Goal: Task Accomplishment & Management: Use online tool/utility

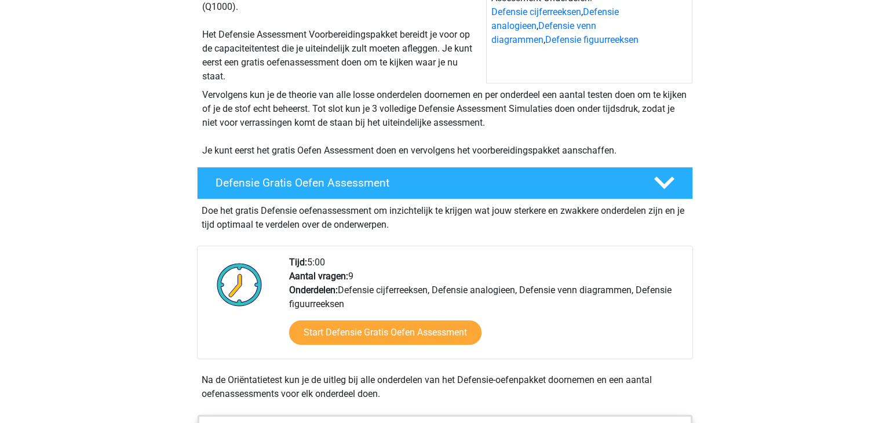
scroll to position [169, 0]
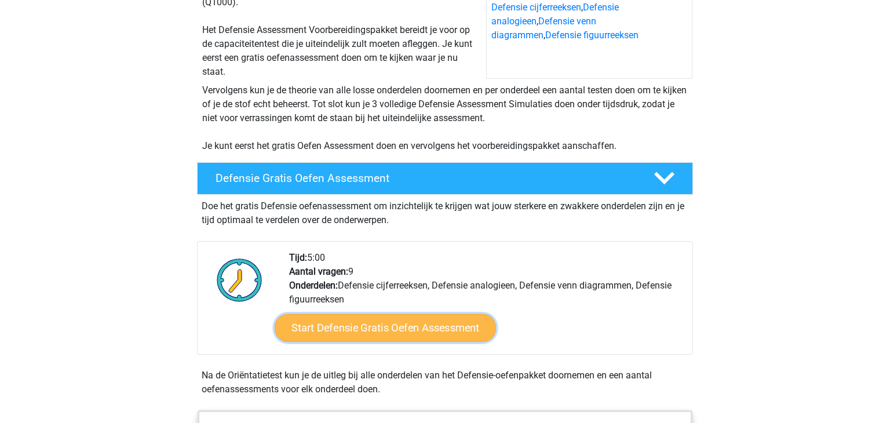
click at [350, 325] on link "Start Defensie Gratis Oefen Assessment" at bounding box center [385, 328] width 221 height 28
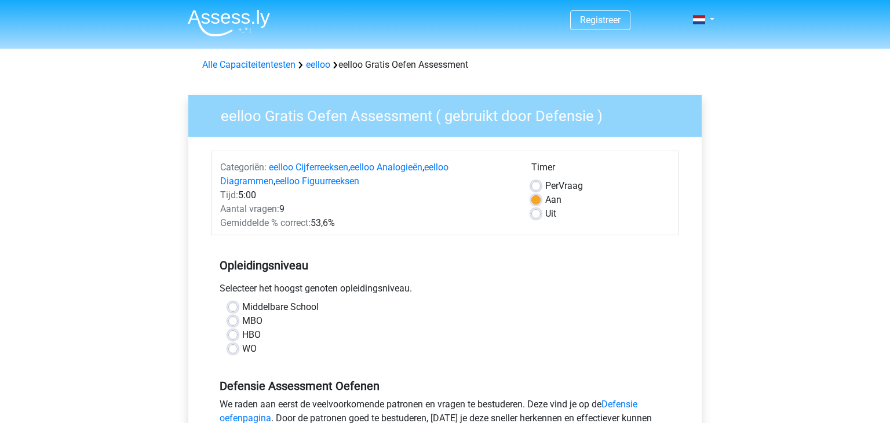
click at [242, 351] on label "WO" at bounding box center [249, 349] width 14 height 14
click at [232, 351] on input "WO" at bounding box center [232, 348] width 9 height 12
radio input "true"
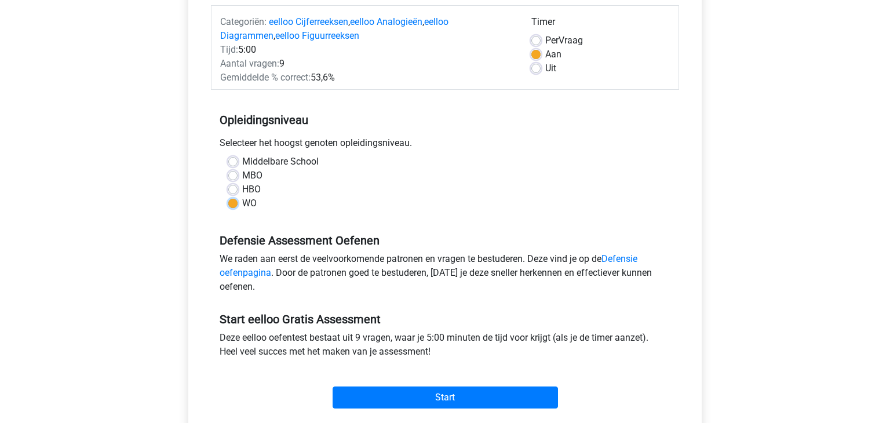
scroll to position [146, 0]
click at [242, 158] on label "Middelbare School" at bounding box center [280, 161] width 77 height 14
click at [234, 158] on input "Middelbare School" at bounding box center [232, 160] width 9 height 12
radio input "true"
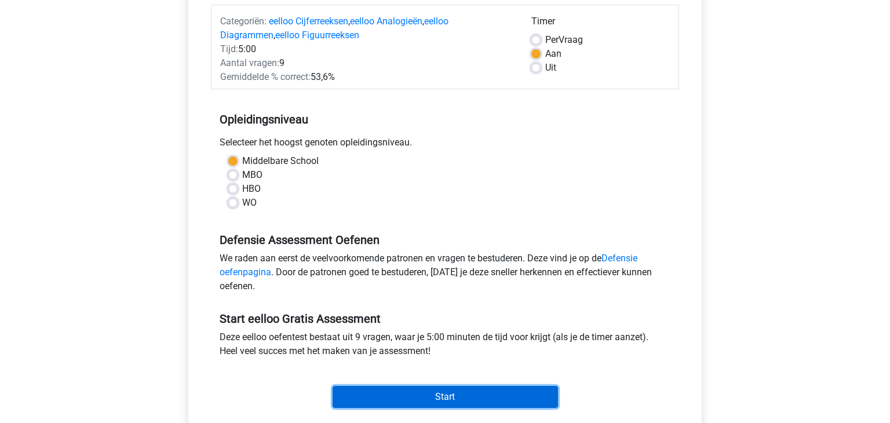
click at [470, 401] on input "Start" at bounding box center [445, 397] width 225 height 22
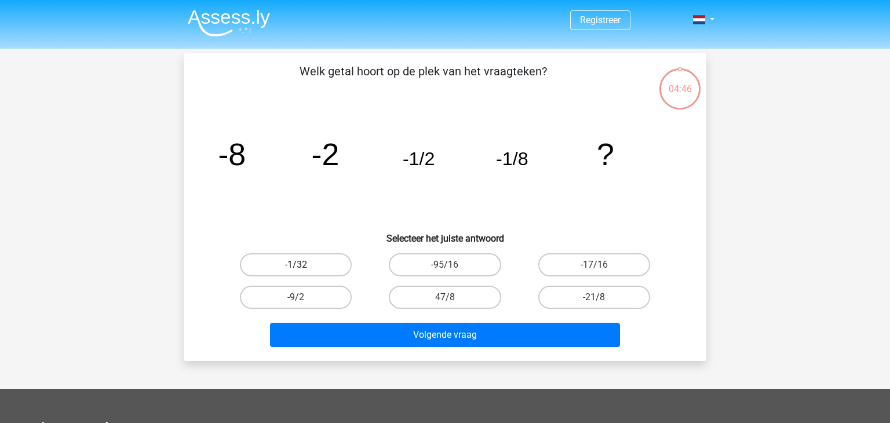
click at [324, 263] on label "-1/32" at bounding box center [296, 264] width 112 height 23
click at [304, 265] on input "-1/32" at bounding box center [300, 269] width 8 height 8
radio input "true"
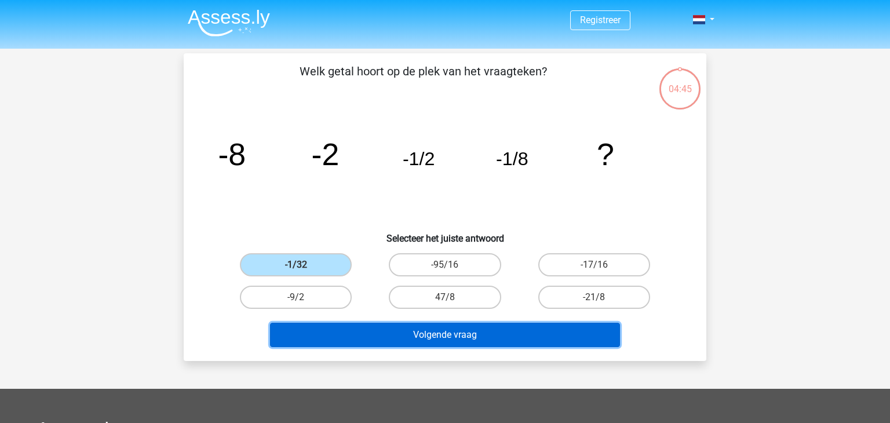
click at [343, 330] on button "Volgende vraag" at bounding box center [445, 335] width 351 height 24
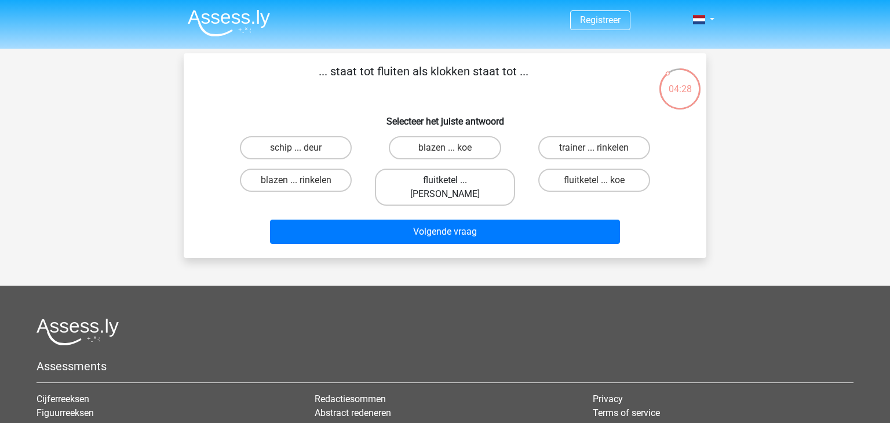
click at [419, 183] on label "fluitketel ... luiden" at bounding box center [445, 187] width 140 height 37
click at [445, 183] on input "fluitketel ... luiden" at bounding box center [449, 184] width 8 height 8
radio input "true"
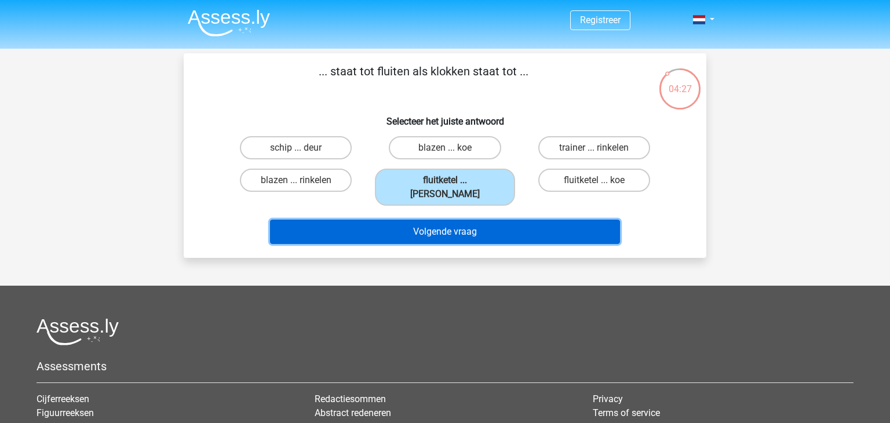
click at [413, 221] on button "Volgende vraag" at bounding box center [445, 232] width 351 height 24
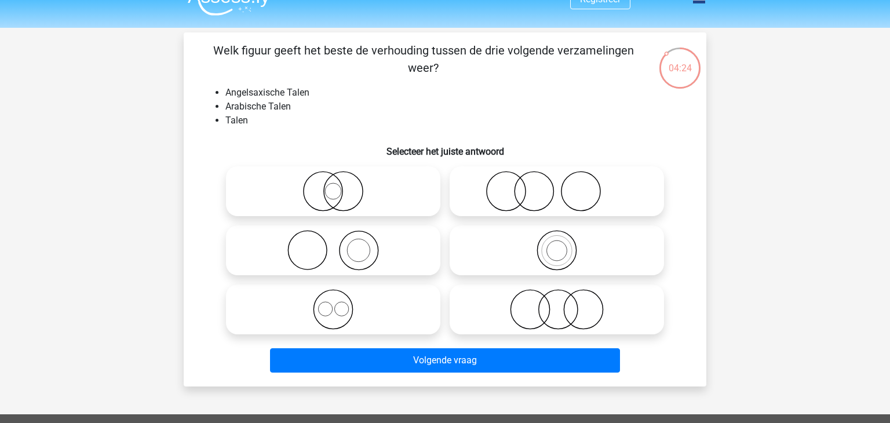
scroll to position [14, 0]
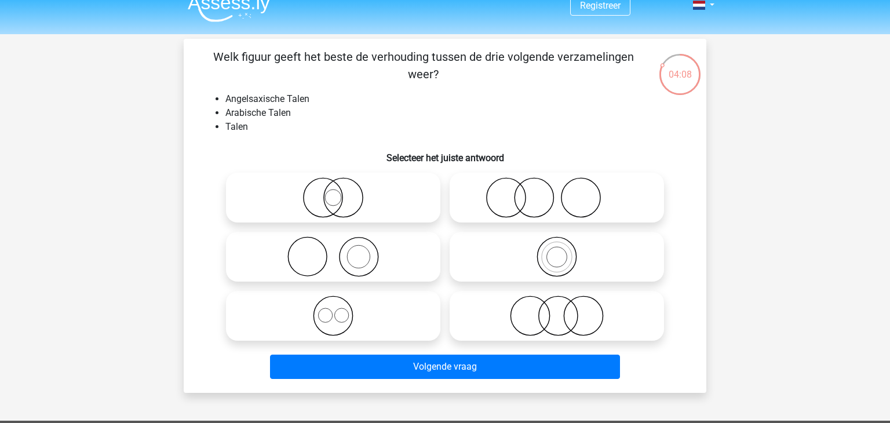
click at [360, 201] on icon at bounding box center [333, 197] width 205 height 41
click at [341, 192] on input "radio" at bounding box center [337, 188] width 8 height 8
radio input "true"
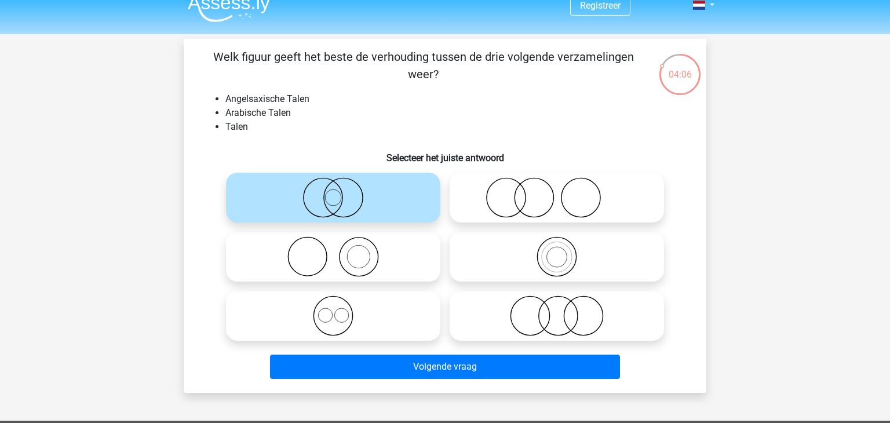
click at [540, 310] on circle at bounding box center [558, 316] width 39 height 39
click at [557, 310] on input "radio" at bounding box center [561, 307] width 8 height 8
radio input "true"
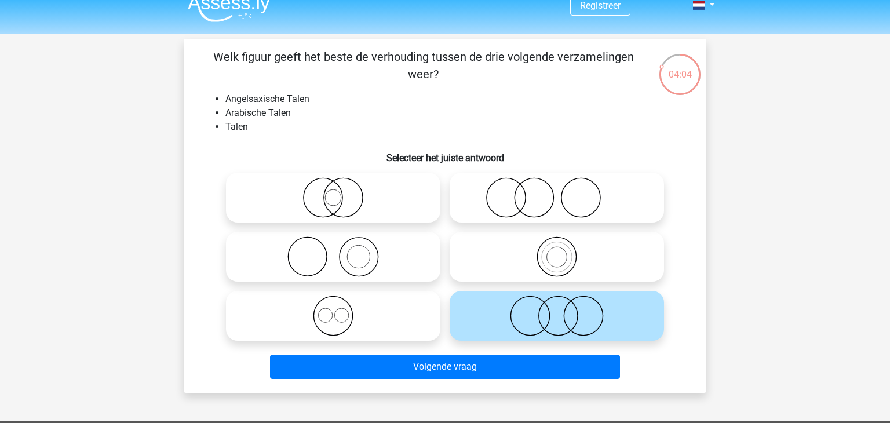
click at [322, 199] on icon at bounding box center [333, 197] width 205 height 41
click at [333, 192] on input "radio" at bounding box center [337, 188] width 8 height 8
radio input "true"
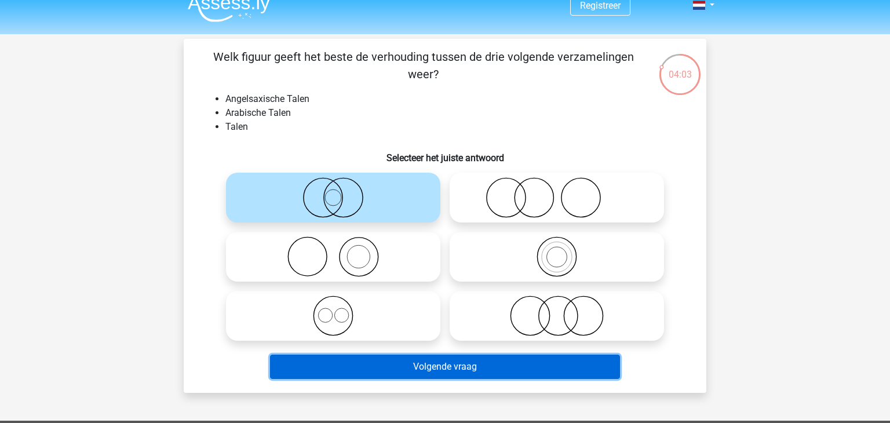
click at [445, 365] on button "Volgende vraag" at bounding box center [445, 367] width 351 height 24
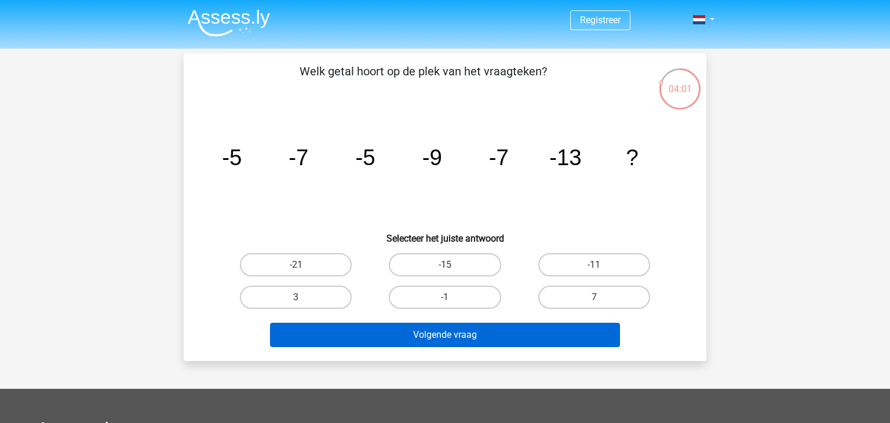
scroll to position [0, 0]
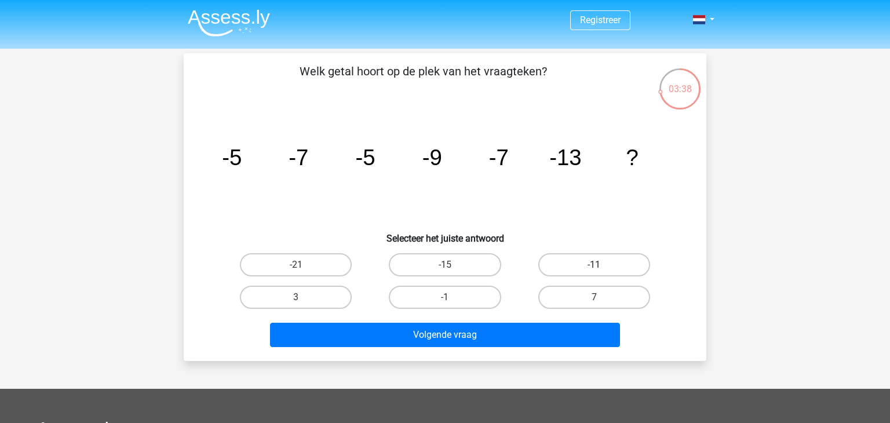
click at [583, 271] on label "-11" at bounding box center [595, 264] width 112 height 23
click at [594, 271] on input "-11" at bounding box center [598, 269] width 8 height 8
radio input "true"
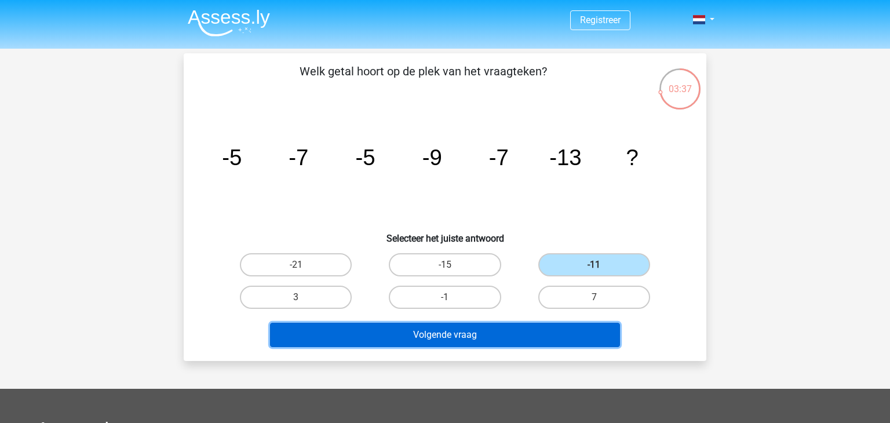
click at [544, 336] on button "Volgende vraag" at bounding box center [445, 335] width 351 height 24
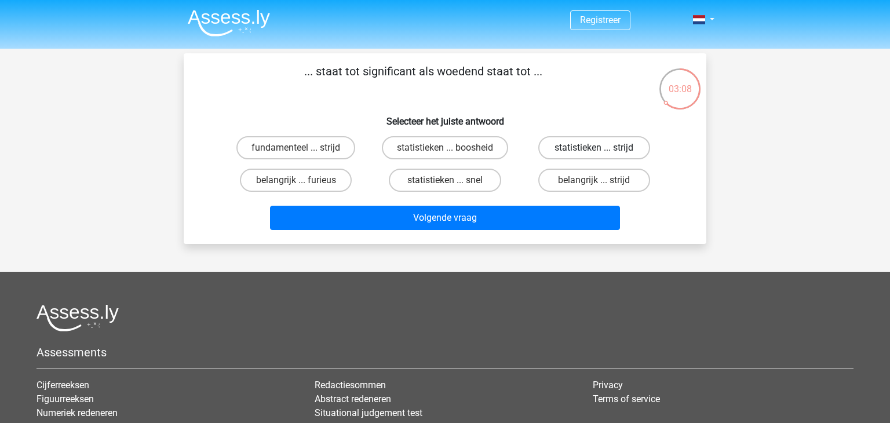
click at [567, 143] on label "statistieken ... strijd" at bounding box center [595, 147] width 112 height 23
click at [594, 148] on input "statistieken ... strijd" at bounding box center [598, 152] width 8 height 8
radio input "true"
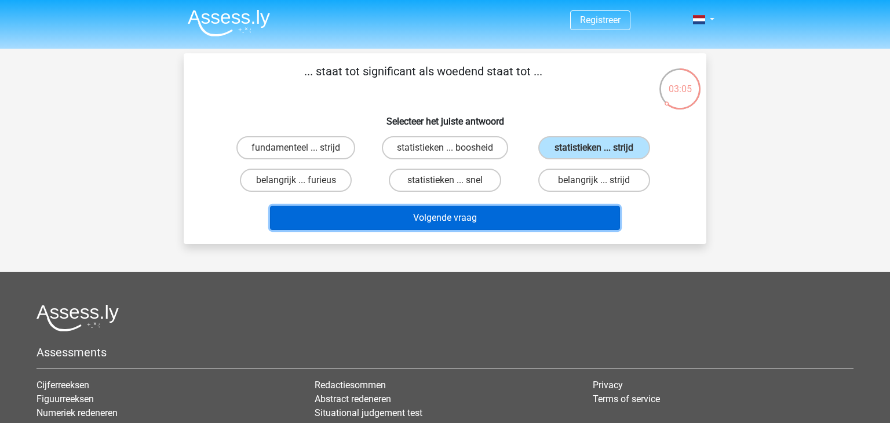
click at [507, 210] on button "Volgende vraag" at bounding box center [445, 218] width 351 height 24
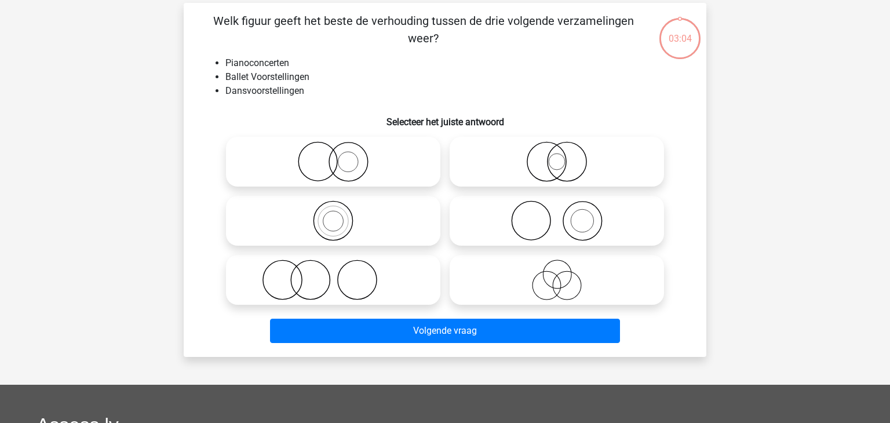
scroll to position [53, 0]
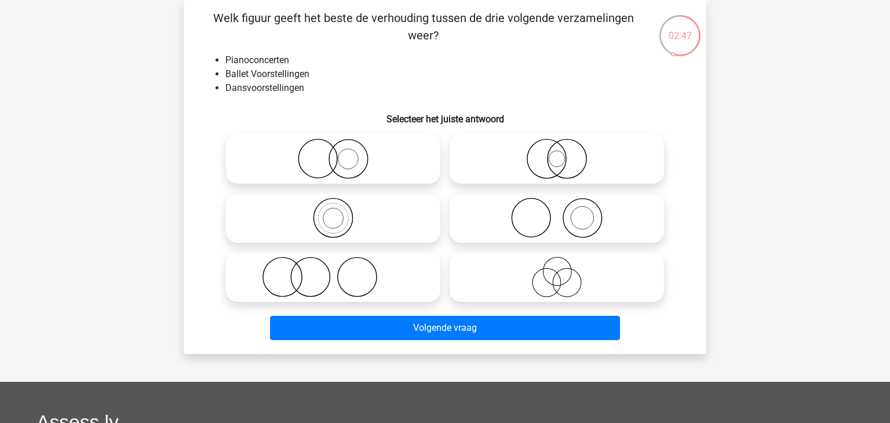
click at [335, 227] on icon at bounding box center [333, 218] width 205 height 41
click at [335, 212] on input "radio" at bounding box center [337, 209] width 8 height 8
radio input "true"
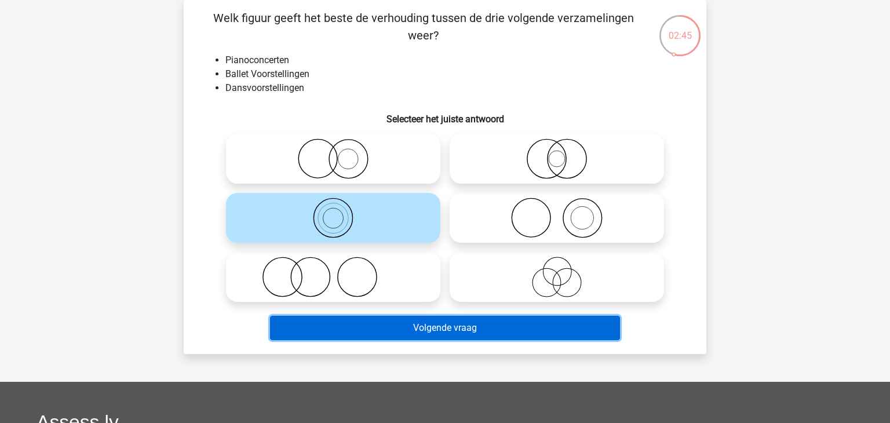
click at [410, 335] on button "Volgende vraag" at bounding box center [445, 328] width 351 height 24
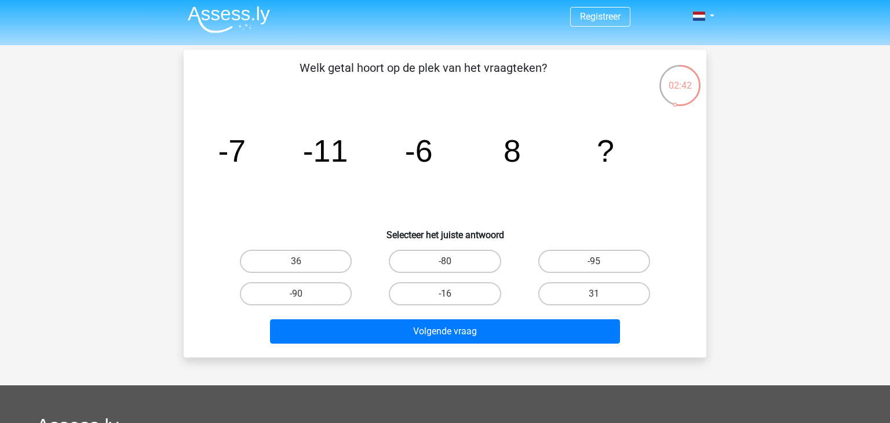
scroll to position [3, 0]
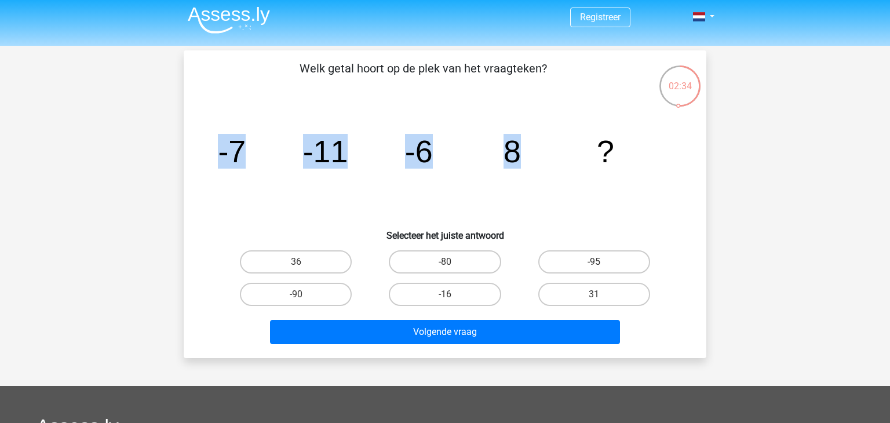
drag, startPoint x: 219, startPoint y: 145, endPoint x: 564, endPoint y: 166, distance: 346.1
click at [564, 166] on icon "image/svg+xml -7 -11 -6 8 ?" at bounding box center [445, 162] width 467 height 117
copy g "-7 -11 -6 8"
click at [558, 168] on icon "image/svg+xml -7 -11 -6 8 ?" at bounding box center [445, 162] width 467 height 117
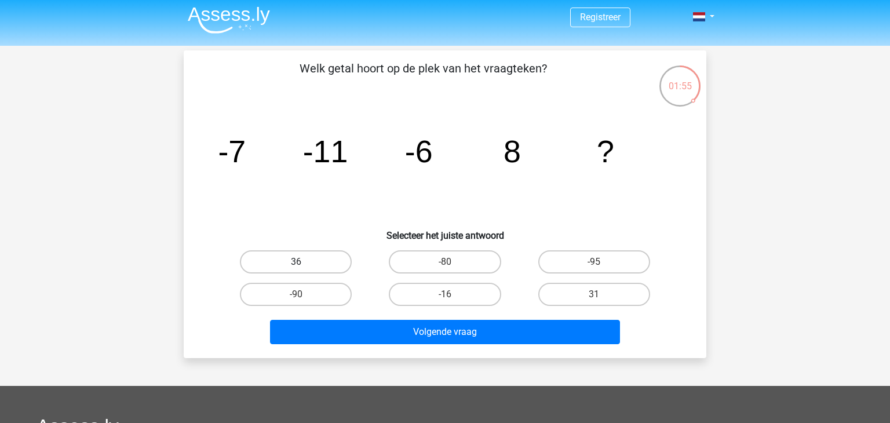
click at [313, 261] on label "36" at bounding box center [296, 261] width 112 height 23
click at [304, 262] on input "36" at bounding box center [300, 266] width 8 height 8
radio input "true"
click at [348, 263] on label "36" at bounding box center [296, 261] width 112 height 23
click at [304, 263] on input "36" at bounding box center [300, 266] width 8 height 8
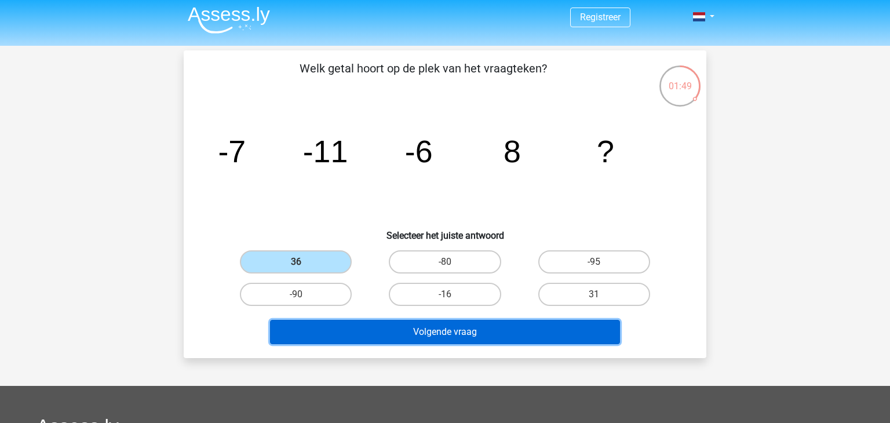
click at [508, 339] on button "Volgende vraag" at bounding box center [445, 332] width 351 height 24
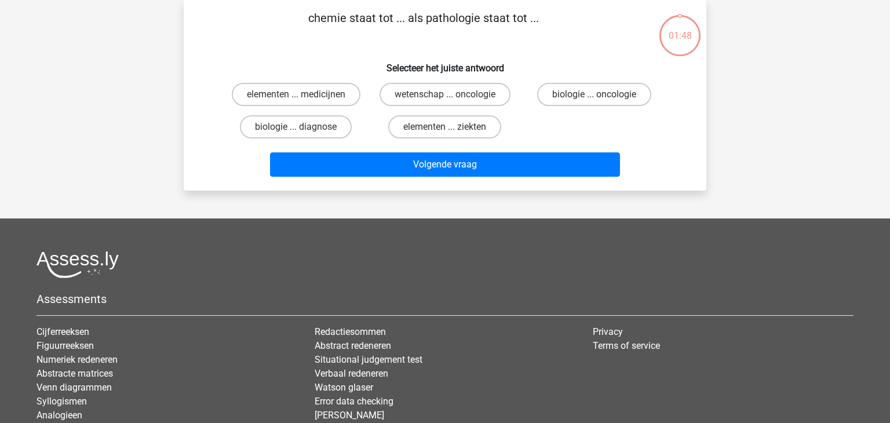
scroll to position [0, 0]
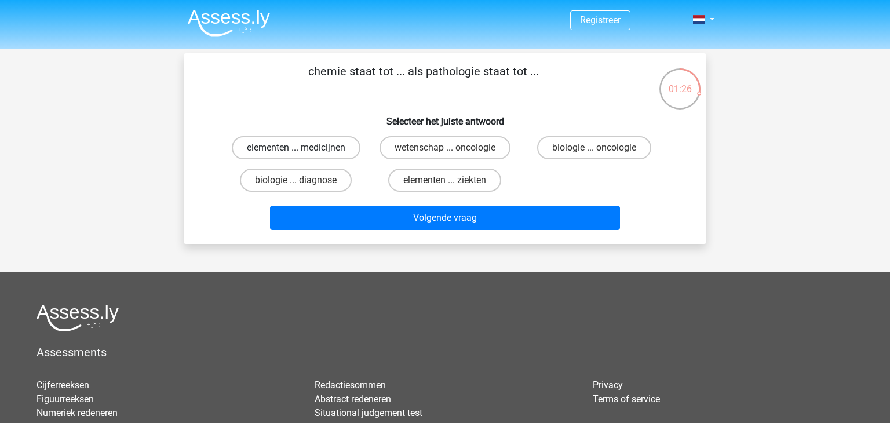
click at [337, 140] on label "elementen ... medicijnen" at bounding box center [296, 147] width 129 height 23
click at [304, 148] on input "elementen ... medicijnen" at bounding box center [300, 152] width 8 height 8
radio input "true"
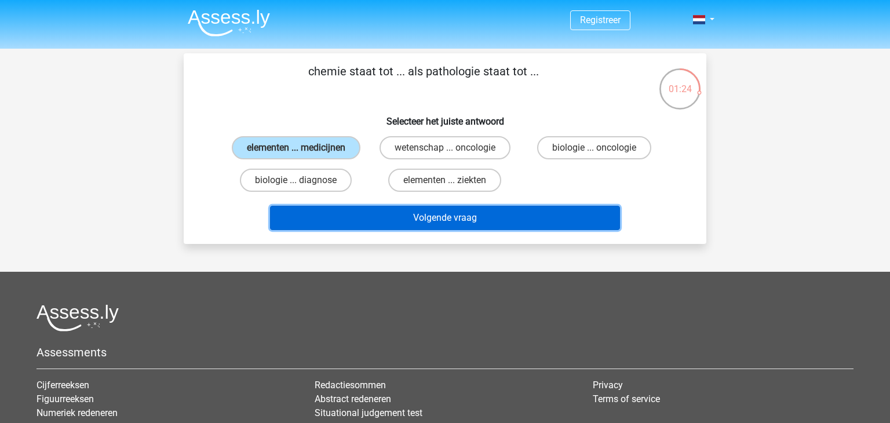
click at [355, 212] on button "Volgende vraag" at bounding box center [445, 218] width 351 height 24
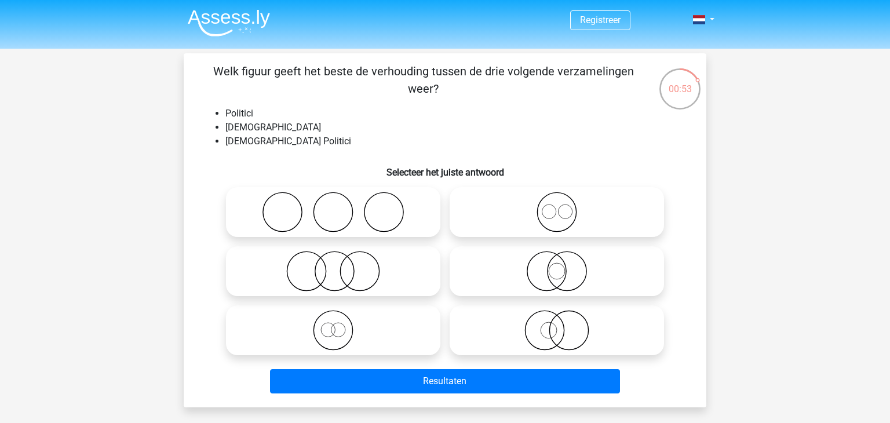
click at [504, 264] on icon at bounding box center [556, 271] width 205 height 41
click at [557, 264] on input "radio" at bounding box center [561, 262] width 8 height 8
radio input "true"
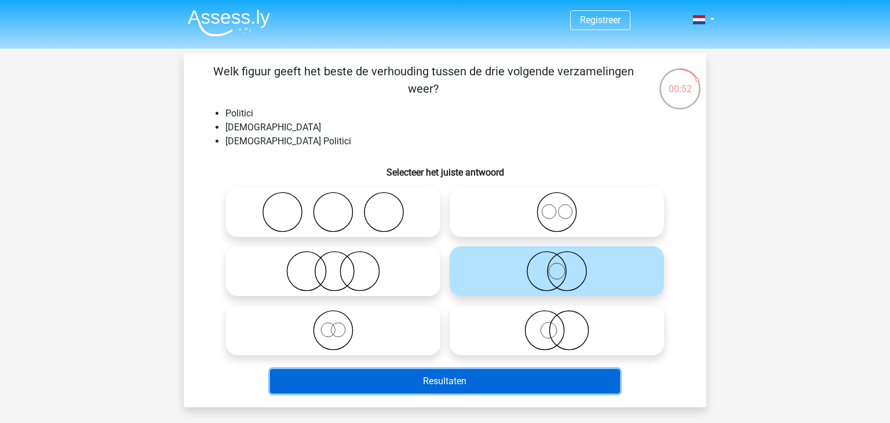
click at [489, 383] on button "Resultaten" at bounding box center [445, 381] width 351 height 24
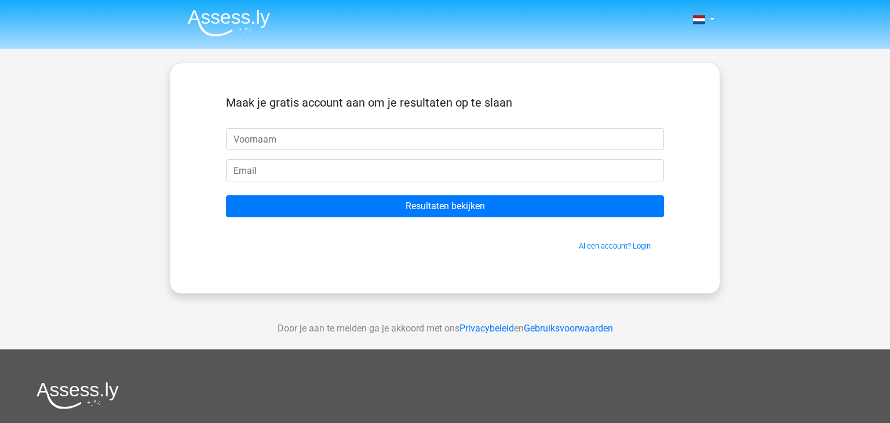
click at [354, 143] on input "text" at bounding box center [445, 139] width 438 height 22
type input "Twan"
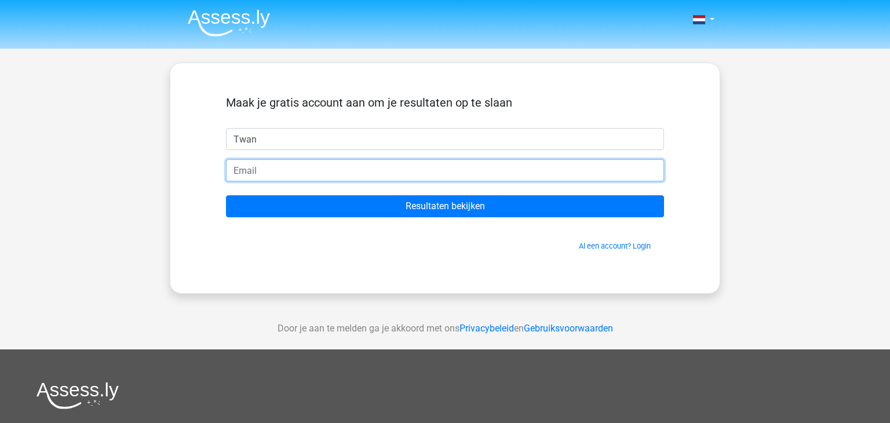
click at [339, 177] on input "email" at bounding box center [445, 170] width 438 height 22
type input "twanspaans08@gmail.com"
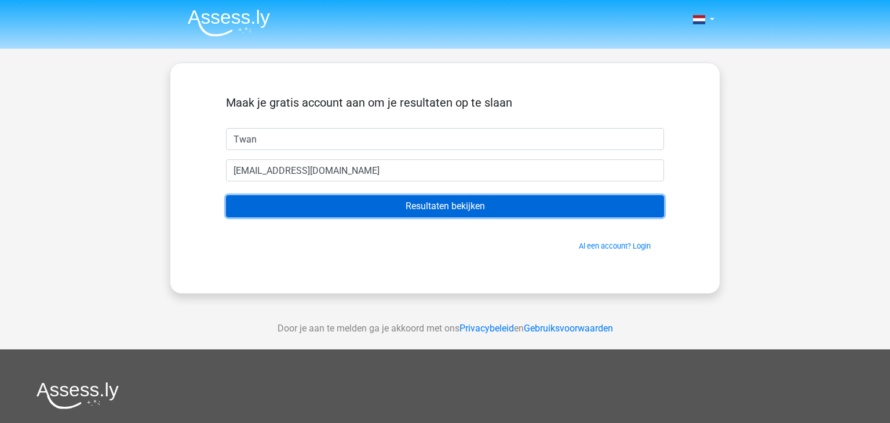
click at [339, 207] on input "Resultaten bekijken" at bounding box center [445, 206] width 438 height 22
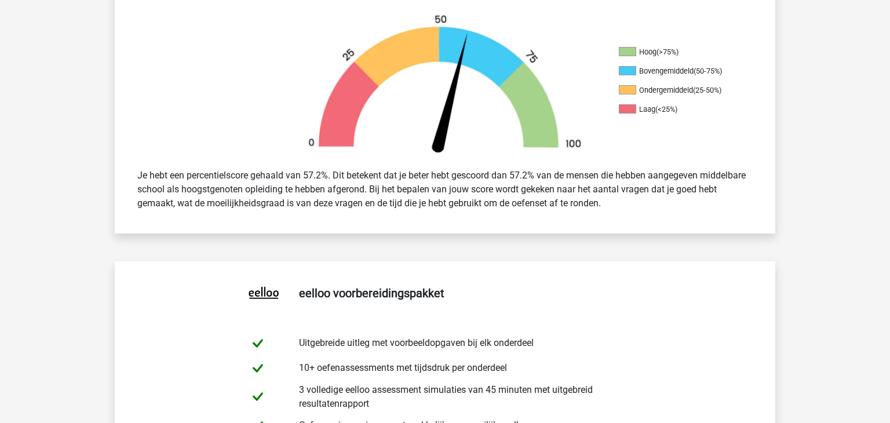
scroll to position [356, 0]
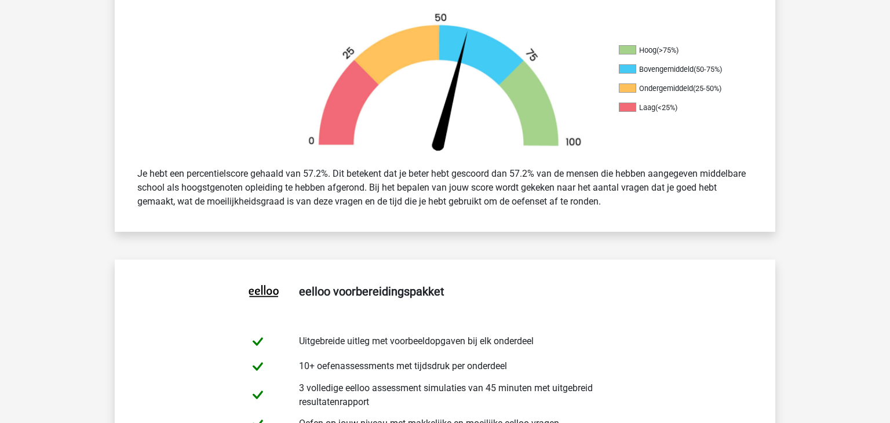
click at [339, 207] on div "Je hebt een percentielscore gehaald van 57.2%. Dit betekent dat je beter hebt g…" at bounding box center [445, 187] width 633 height 51
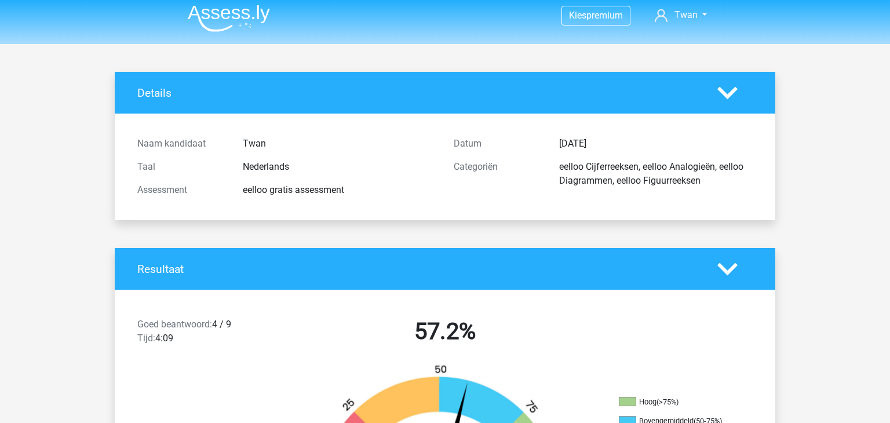
scroll to position [0, 0]
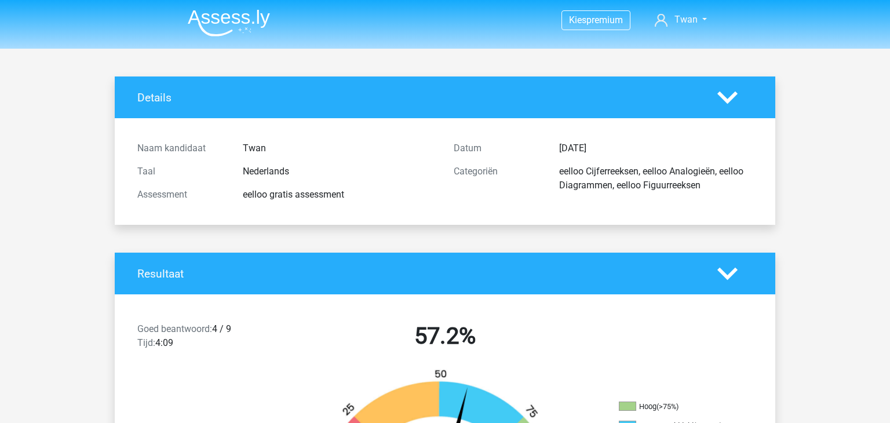
click at [723, 273] on polygon at bounding box center [728, 273] width 20 height 13
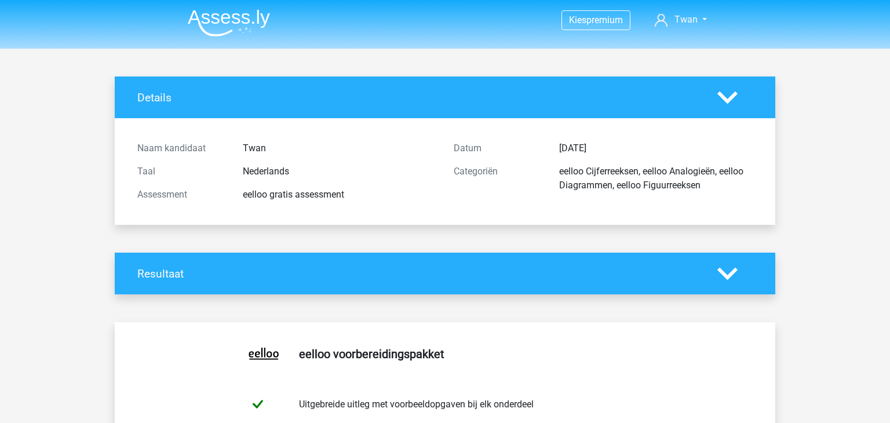
click at [725, 109] on div "Details" at bounding box center [445, 98] width 661 height 42
click at [728, 104] on icon at bounding box center [728, 98] width 20 height 20
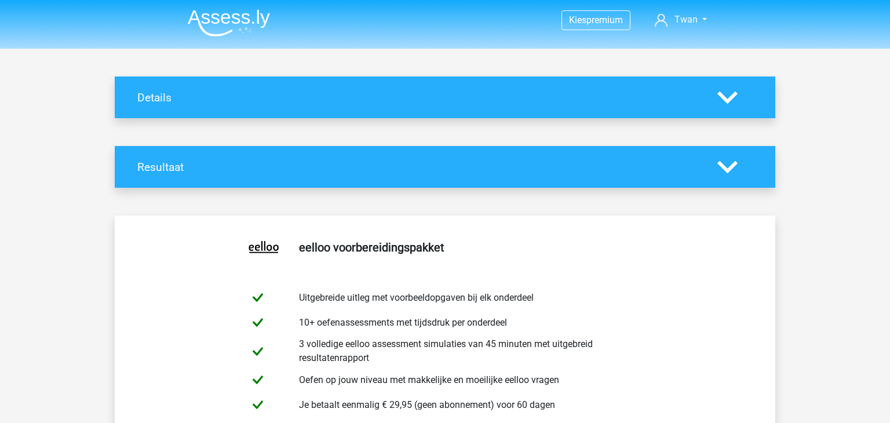
click at [728, 104] on icon at bounding box center [728, 98] width 20 height 20
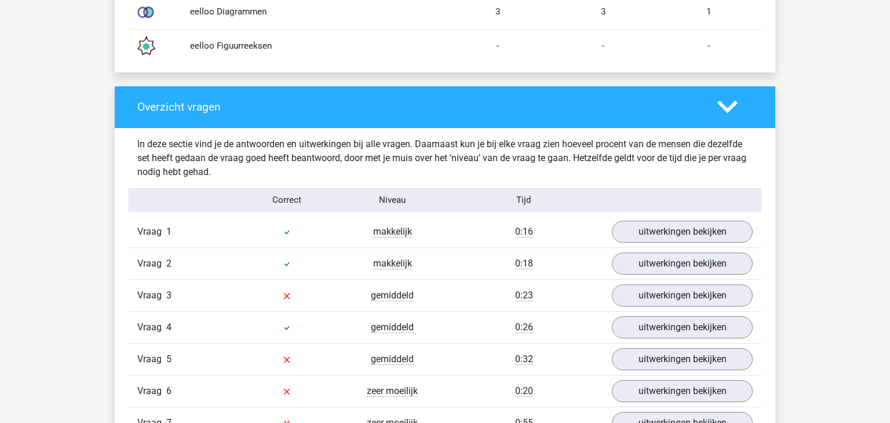
scroll to position [813, 0]
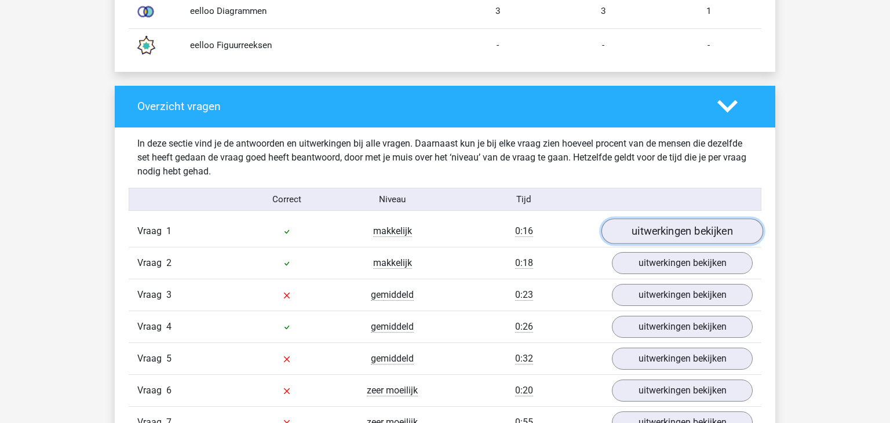
click at [630, 220] on link "uitwerkingen bekijken" at bounding box center [683, 232] width 162 height 26
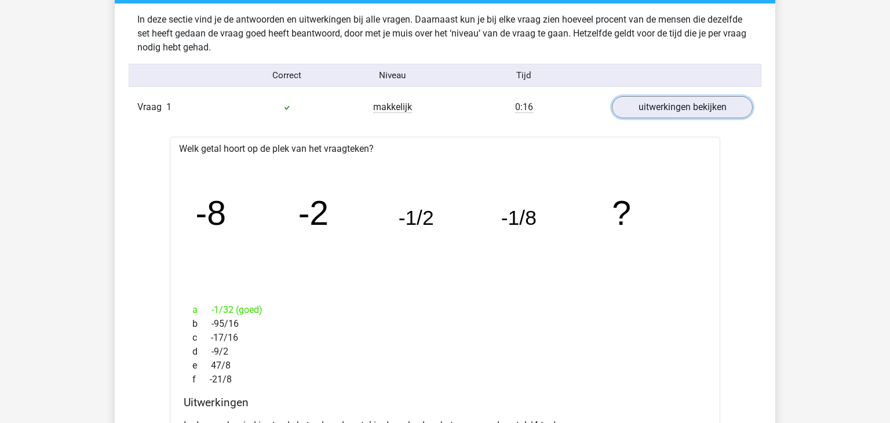
scroll to position [935, 0]
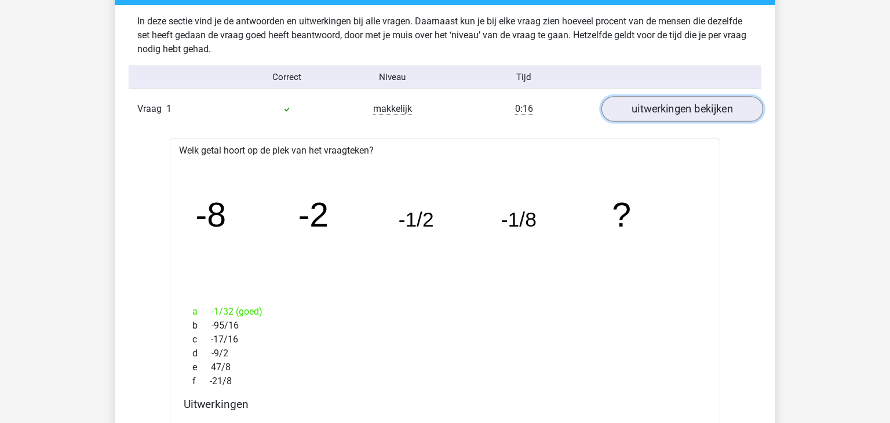
click at [679, 99] on link "uitwerkingen bekijken" at bounding box center [683, 110] width 162 height 26
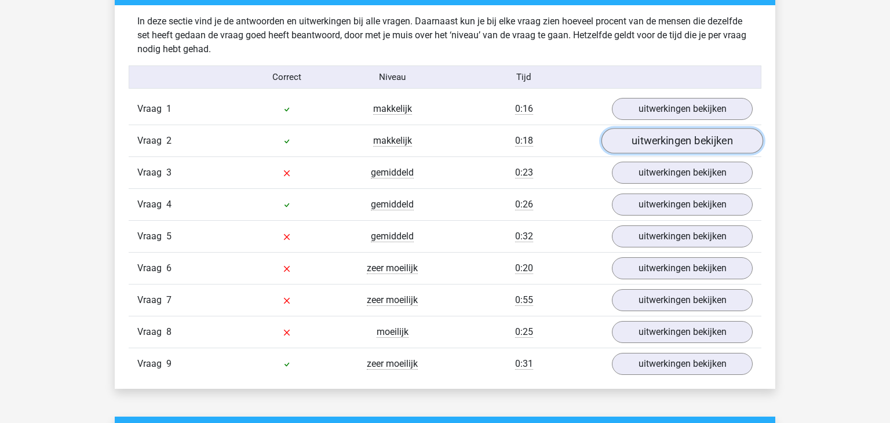
click at [668, 140] on link "uitwerkingen bekijken" at bounding box center [683, 142] width 162 height 26
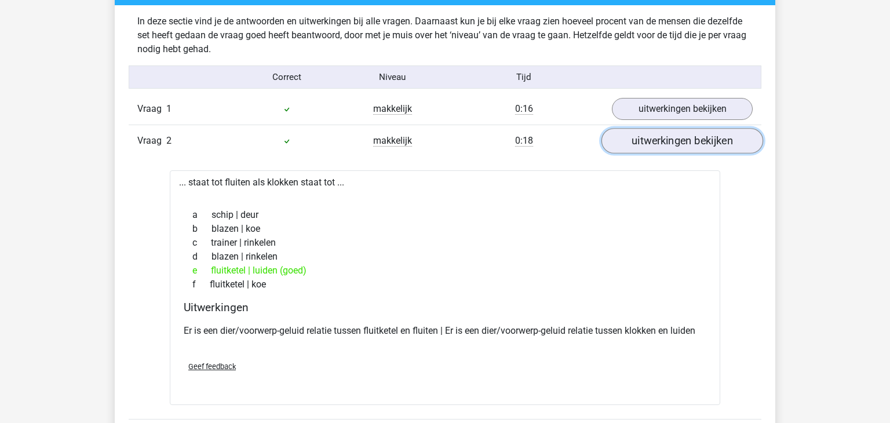
click at [668, 140] on link "uitwerkingen bekijken" at bounding box center [683, 142] width 162 height 26
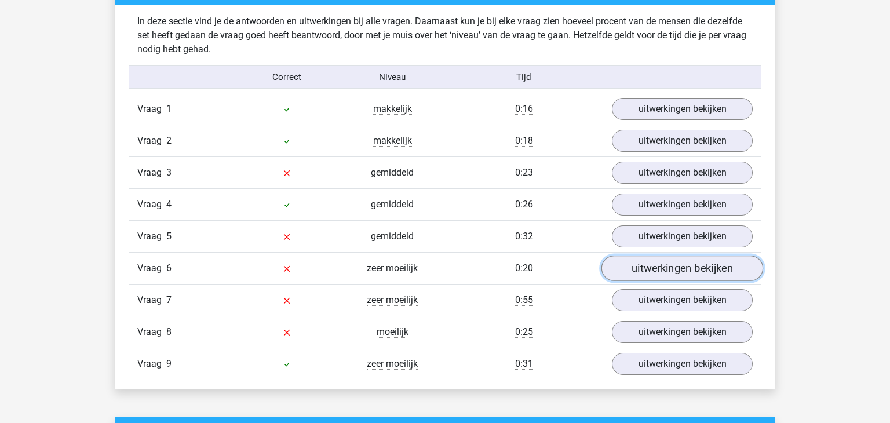
click at [665, 271] on link "uitwerkingen bekijken" at bounding box center [683, 269] width 162 height 26
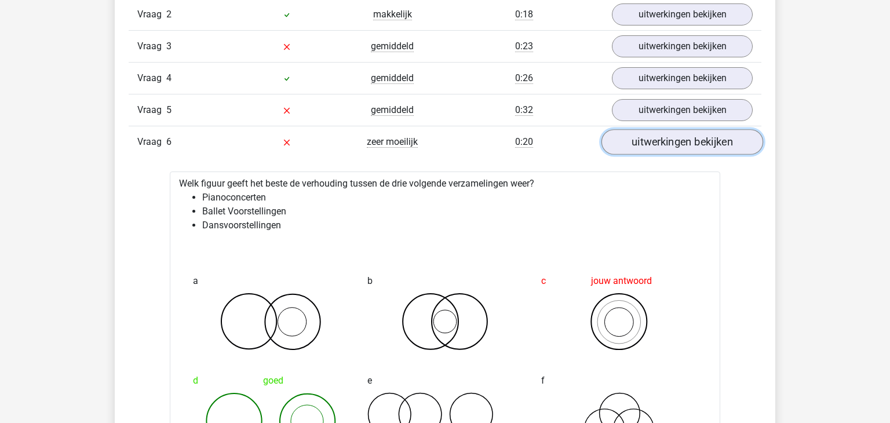
scroll to position [1064, 0]
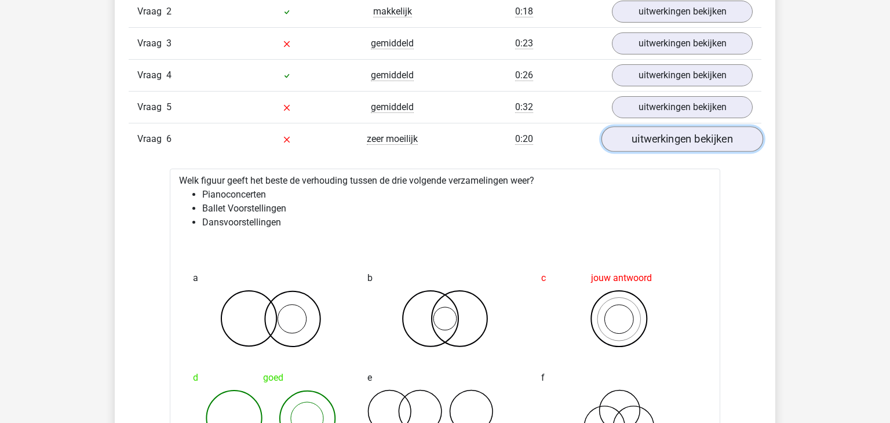
click at [698, 132] on link "uitwerkingen bekijken" at bounding box center [683, 140] width 162 height 26
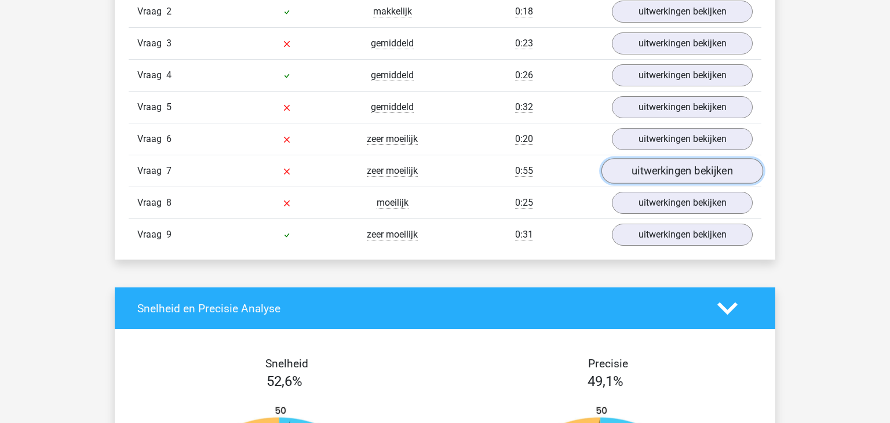
click at [643, 174] on link "uitwerkingen bekijken" at bounding box center [683, 172] width 162 height 26
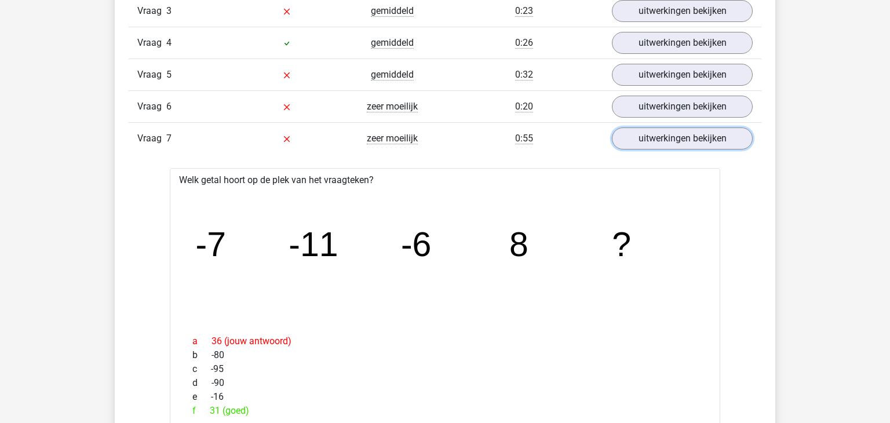
scroll to position [1094, 0]
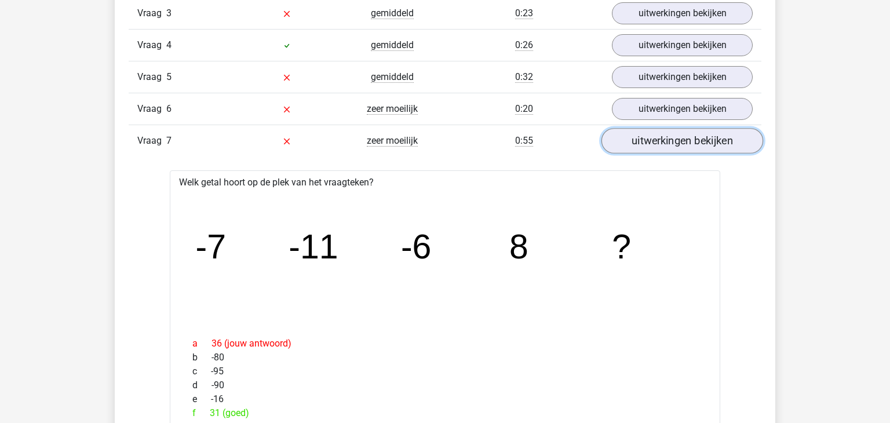
click at [638, 136] on link "uitwerkingen bekijken" at bounding box center [683, 142] width 162 height 26
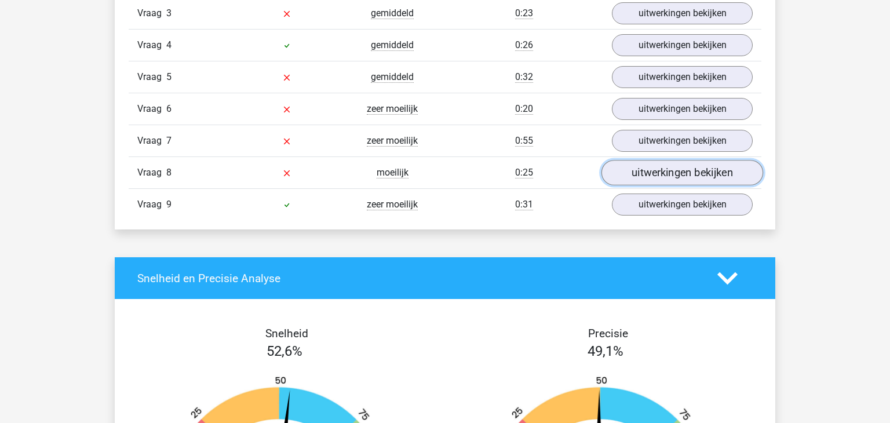
click at [633, 174] on link "uitwerkingen bekijken" at bounding box center [683, 174] width 162 height 26
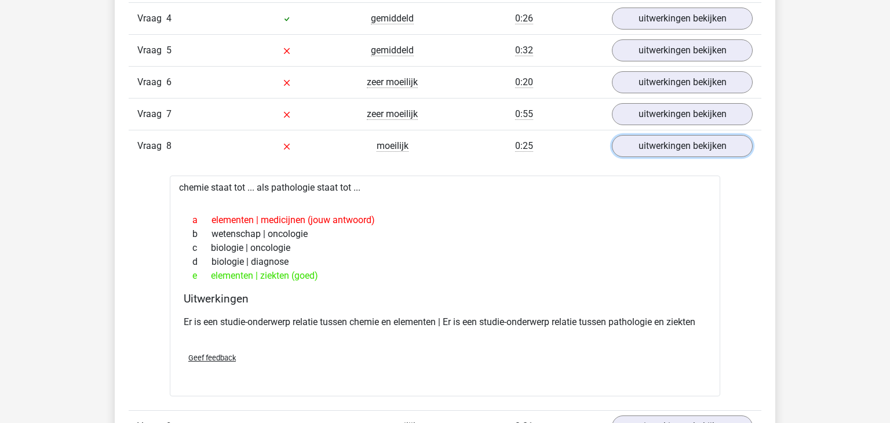
scroll to position [1119, 0]
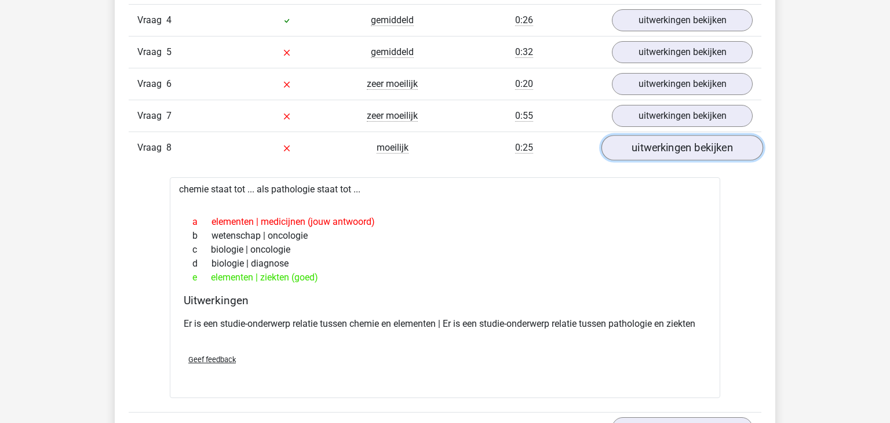
click at [641, 150] on link "uitwerkingen bekijken" at bounding box center [683, 149] width 162 height 26
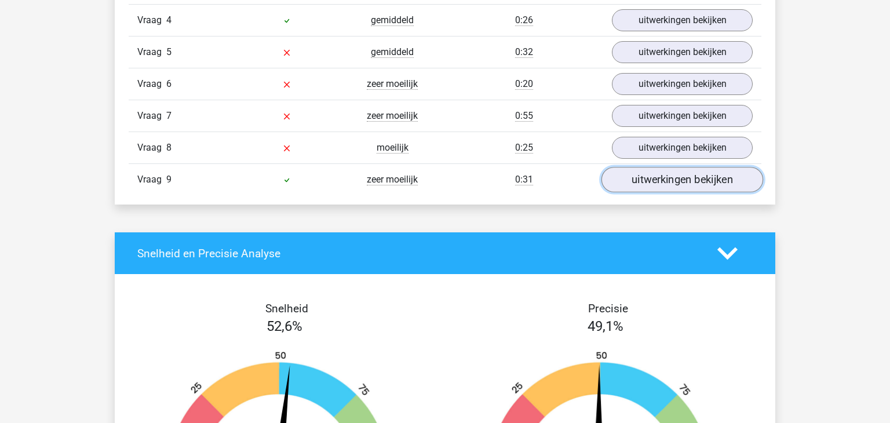
click at [634, 186] on link "uitwerkingen bekijken" at bounding box center [683, 181] width 162 height 26
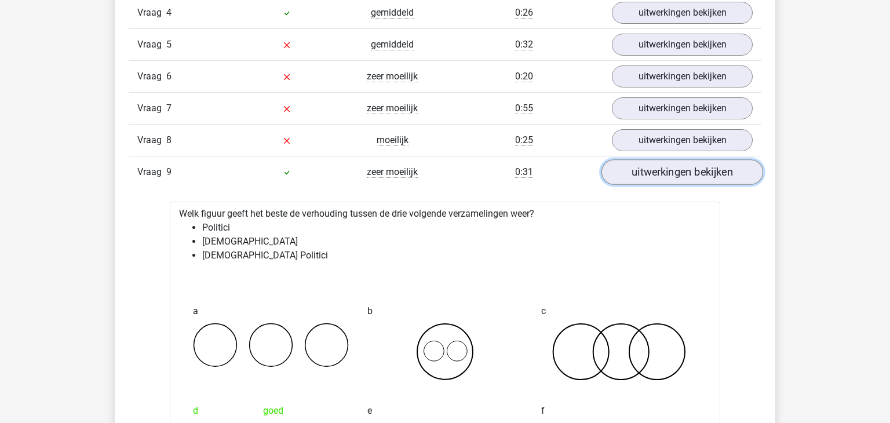
scroll to position [1125, 0]
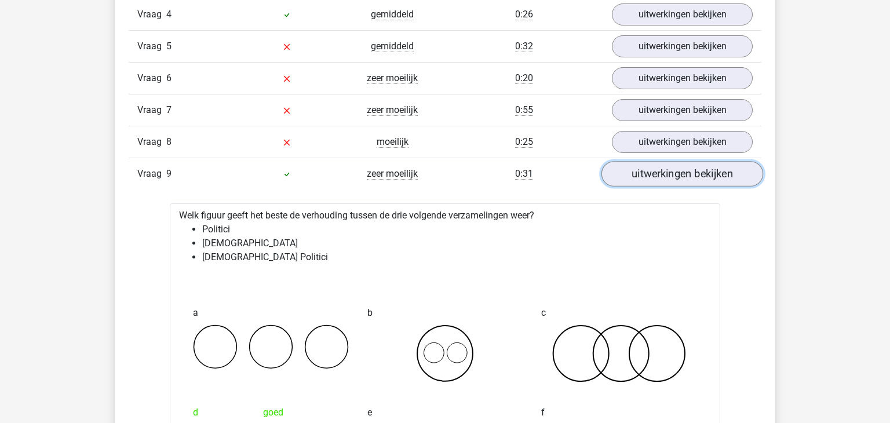
click at [643, 176] on link "uitwerkingen bekijken" at bounding box center [683, 175] width 162 height 26
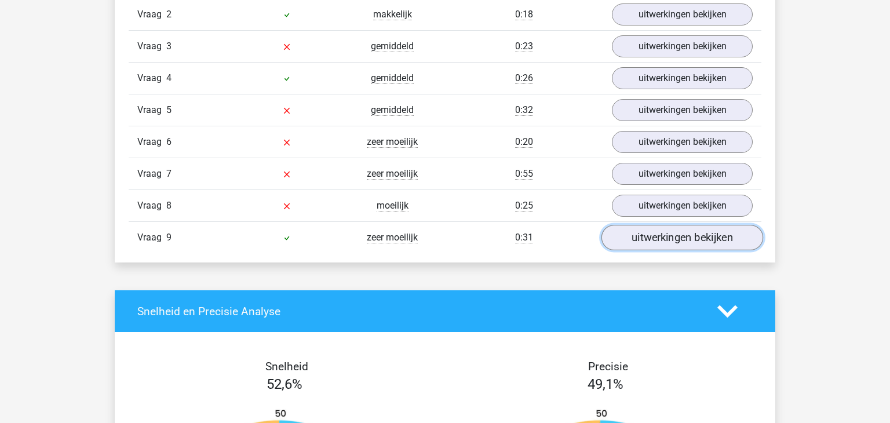
scroll to position [1060, 0]
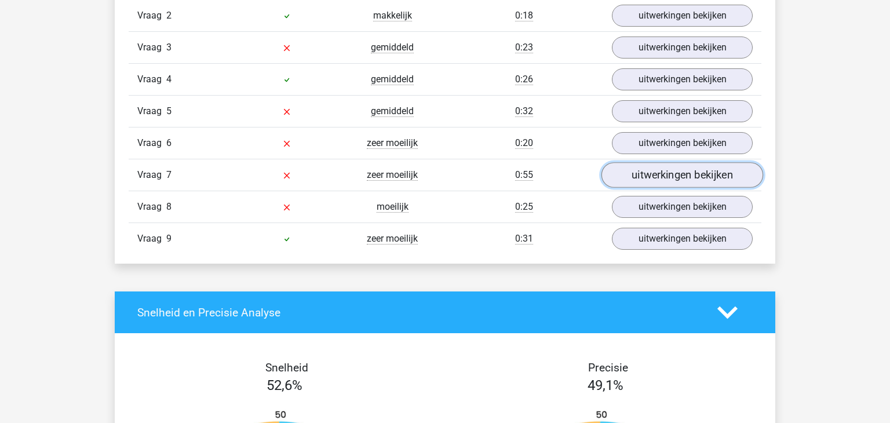
click at [643, 177] on link "uitwerkingen bekijken" at bounding box center [683, 176] width 162 height 26
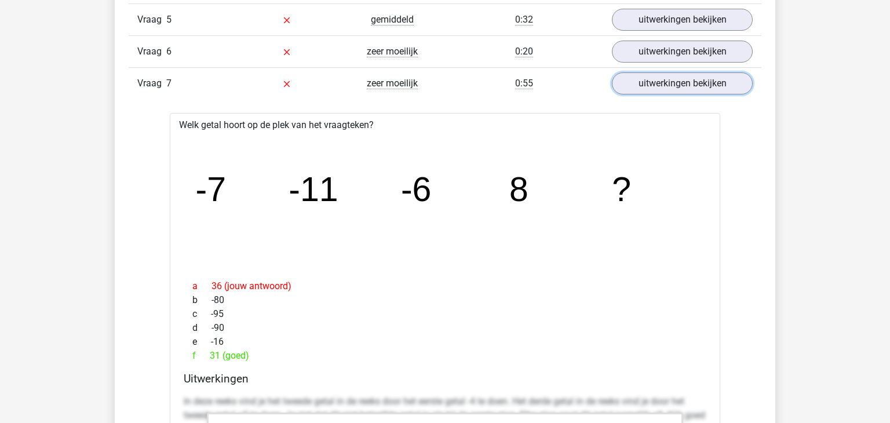
scroll to position [1111, 0]
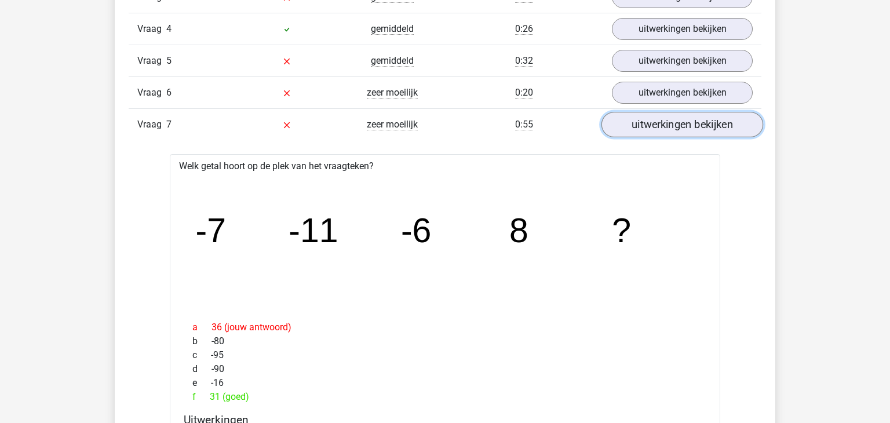
click at [658, 126] on link "uitwerkingen bekijken" at bounding box center [683, 125] width 162 height 26
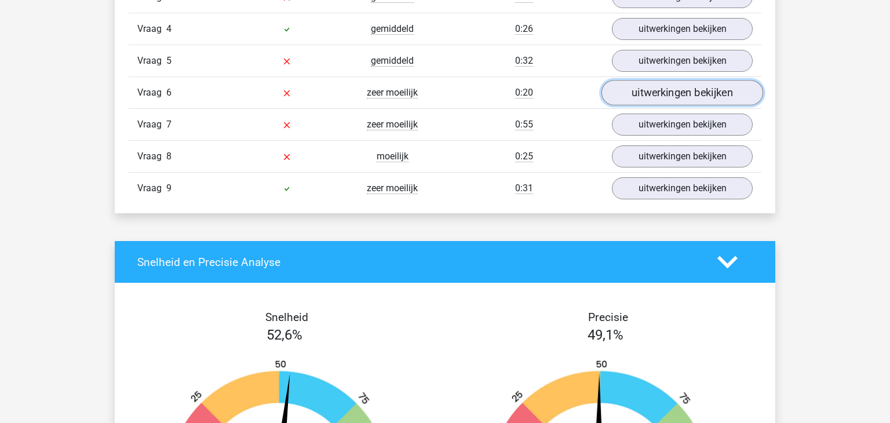
click at [664, 98] on link "uitwerkingen bekijken" at bounding box center [683, 94] width 162 height 26
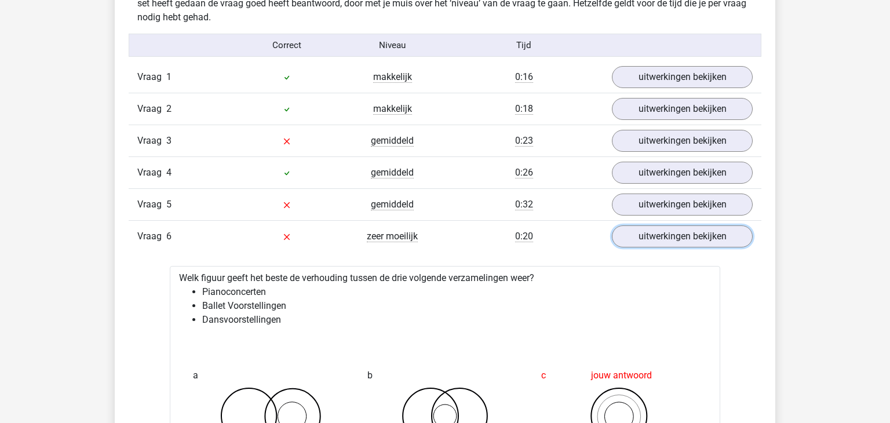
scroll to position [965, 0]
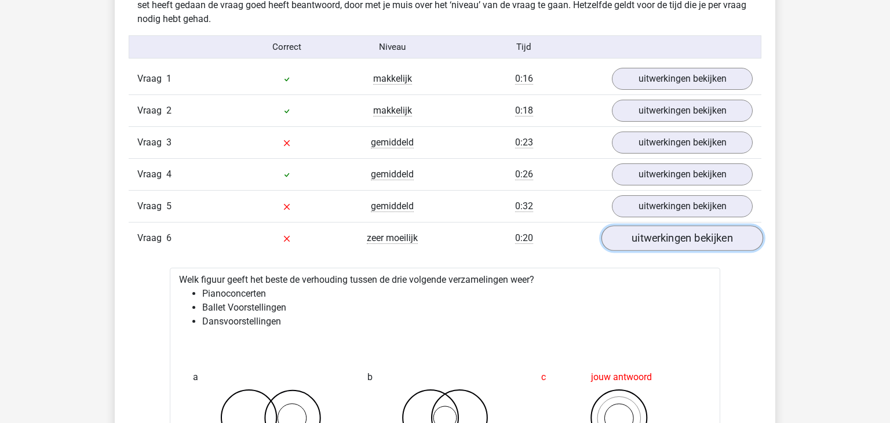
click at [635, 239] on link "uitwerkingen bekijken" at bounding box center [683, 239] width 162 height 26
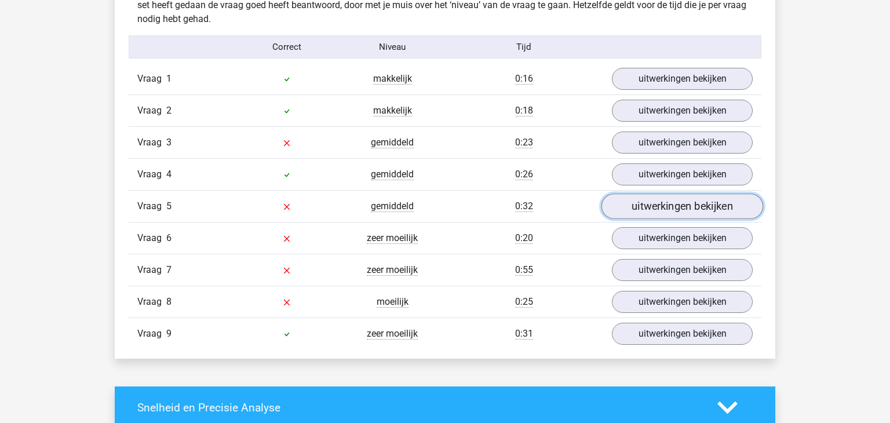
click at [631, 198] on link "uitwerkingen bekijken" at bounding box center [683, 207] width 162 height 26
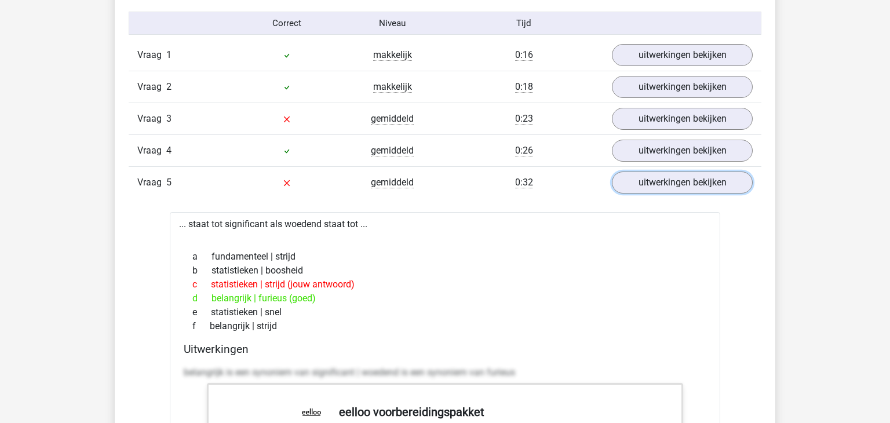
scroll to position [988, 0]
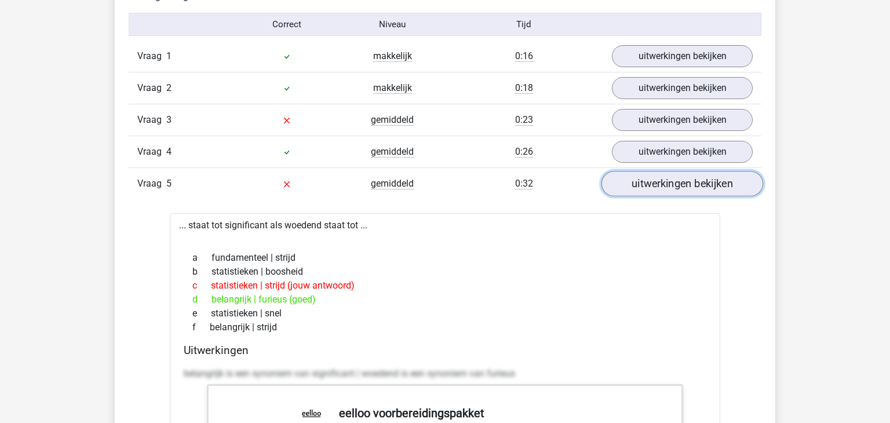
click at [630, 179] on link "uitwerkingen bekijken" at bounding box center [683, 185] width 162 height 26
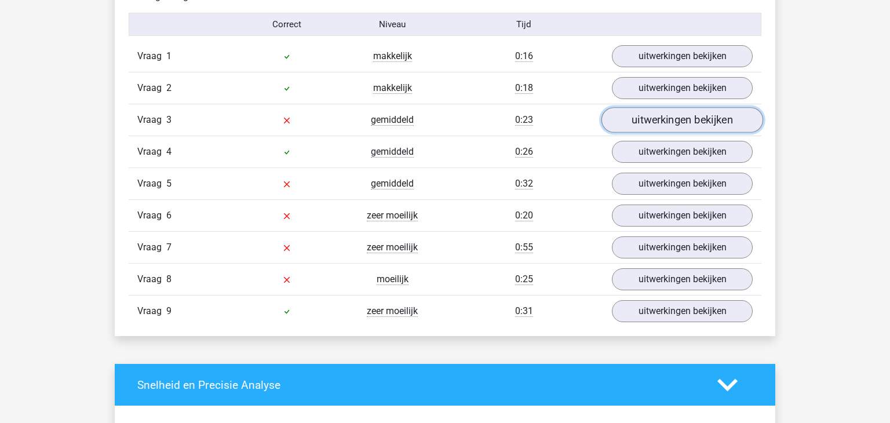
click at [627, 122] on link "uitwerkingen bekijken" at bounding box center [683, 121] width 162 height 26
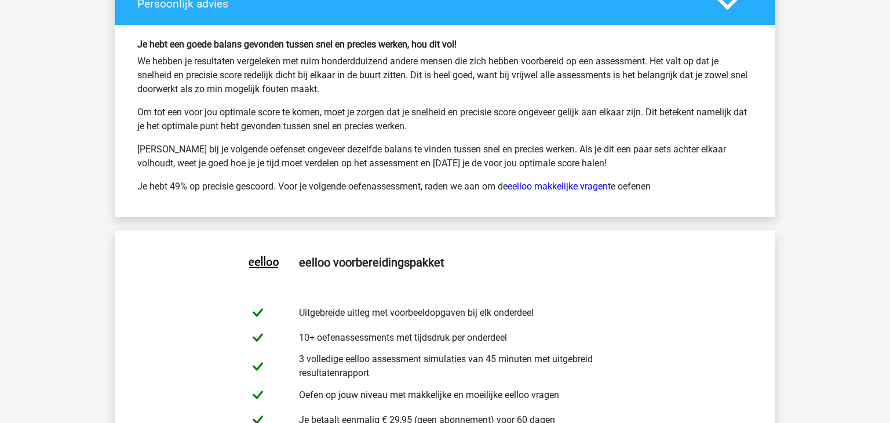
scroll to position [2489, 0]
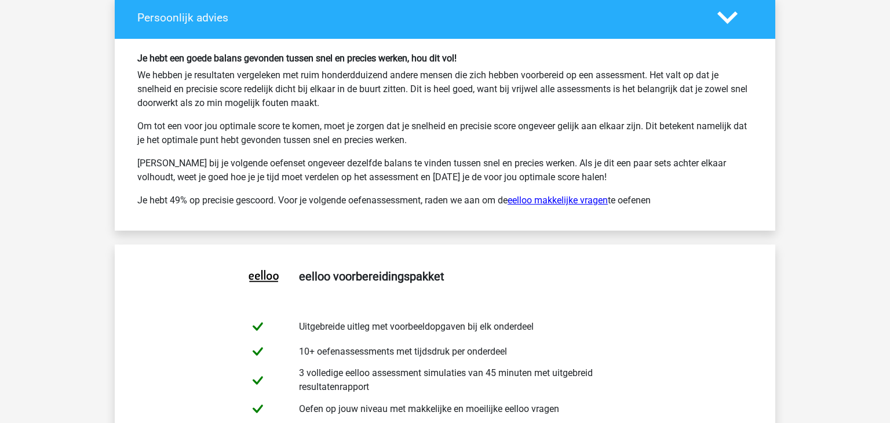
click at [576, 197] on link "eelloo makkelijke vragen" at bounding box center [558, 200] width 100 height 11
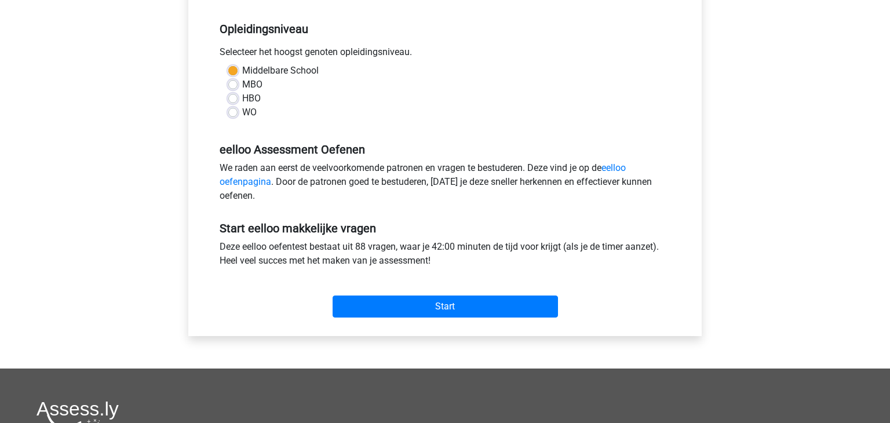
scroll to position [238, 0]
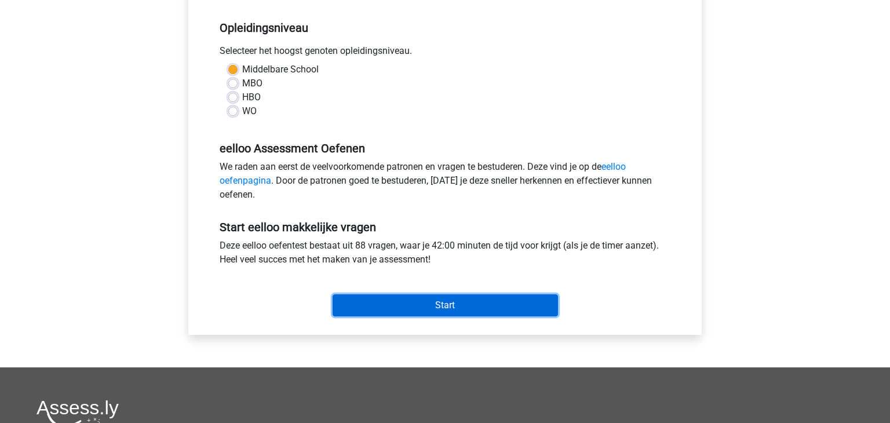
click at [498, 310] on input "Start" at bounding box center [445, 305] width 225 height 22
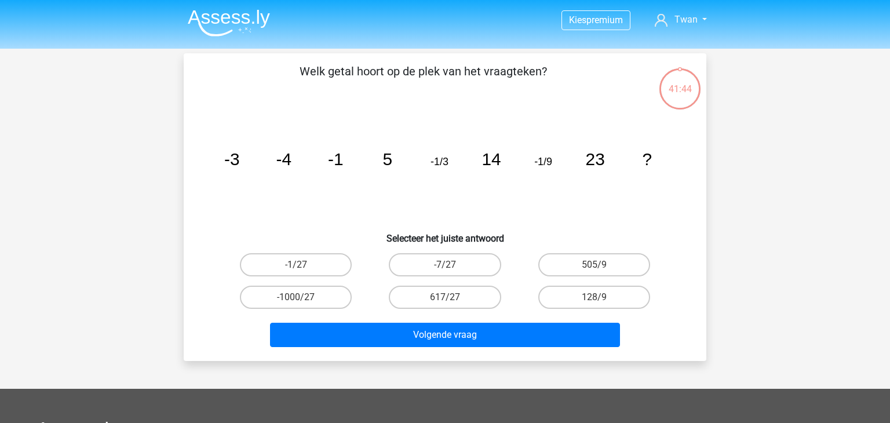
click at [442, 163] on tspan "-1/3" at bounding box center [440, 162] width 18 height 12
click at [238, 153] on tspan "-3" at bounding box center [232, 159] width 16 height 19
click at [318, 268] on label "-1/27" at bounding box center [296, 264] width 112 height 23
click at [304, 268] on input "-1/27" at bounding box center [300, 269] width 8 height 8
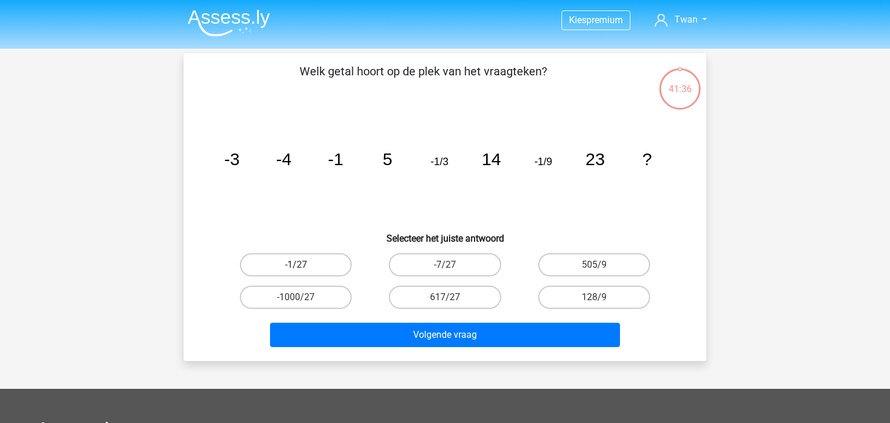
radio input "true"
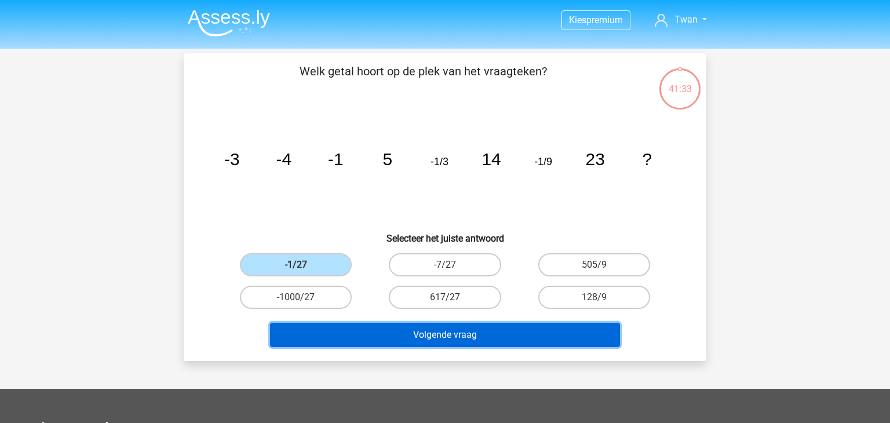
click at [378, 340] on button "Volgende vraag" at bounding box center [445, 335] width 351 height 24
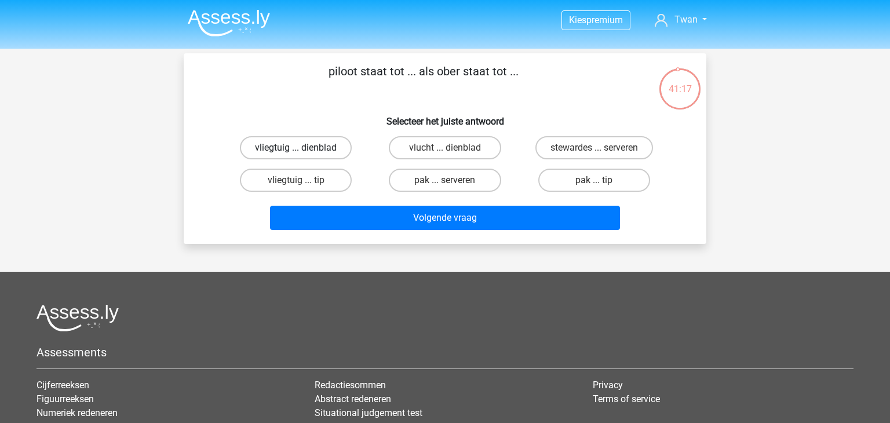
click at [333, 137] on label "vliegtuig ... dienblad" at bounding box center [296, 147] width 112 height 23
click at [304, 148] on input "vliegtuig ... dienblad" at bounding box center [300, 152] width 8 height 8
radio input "true"
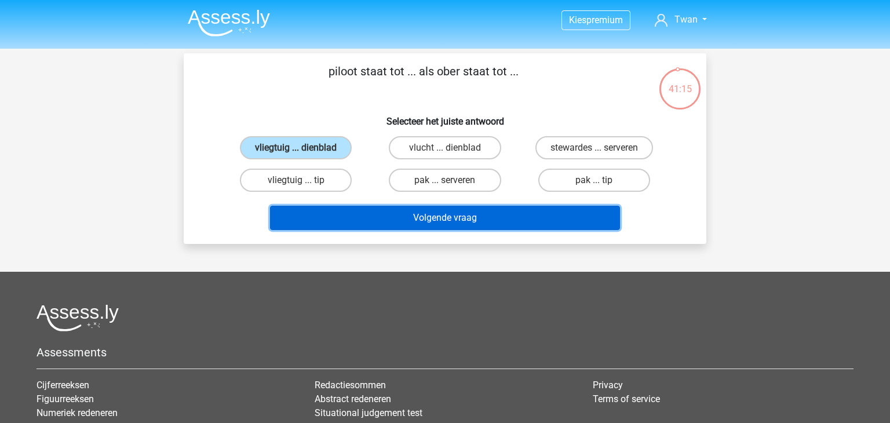
click at [387, 225] on button "Volgende vraag" at bounding box center [445, 218] width 351 height 24
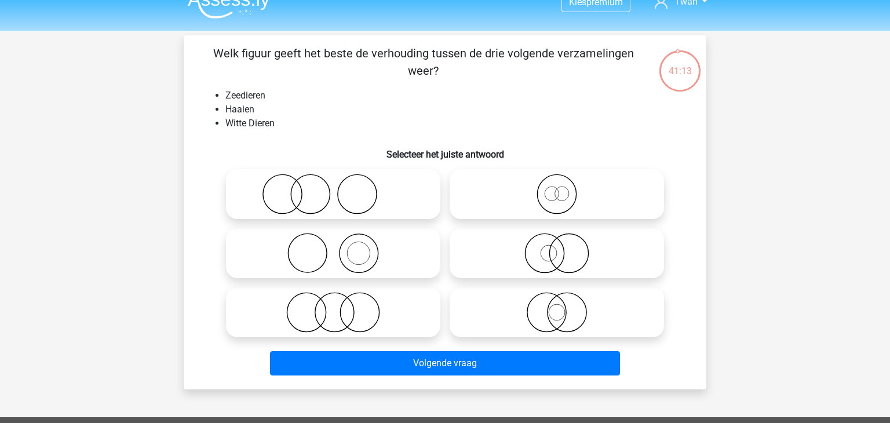
scroll to position [17, 0]
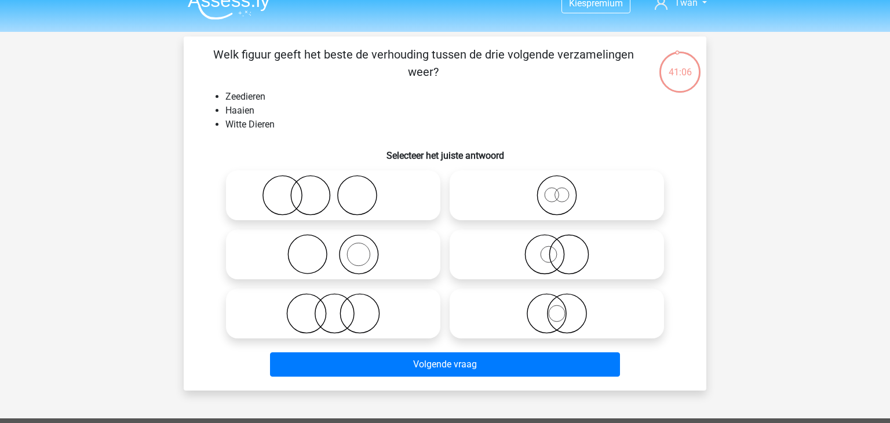
click at [379, 260] on icon at bounding box center [333, 254] width 205 height 41
click at [341, 249] on input "radio" at bounding box center [337, 245] width 8 height 8
radio input "true"
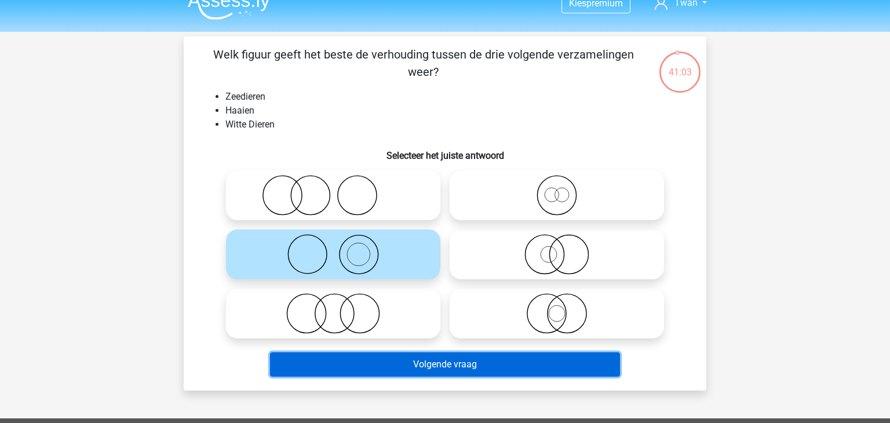
click at [433, 365] on button "Volgende vraag" at bounding box center [445, 364] width 351 height 24
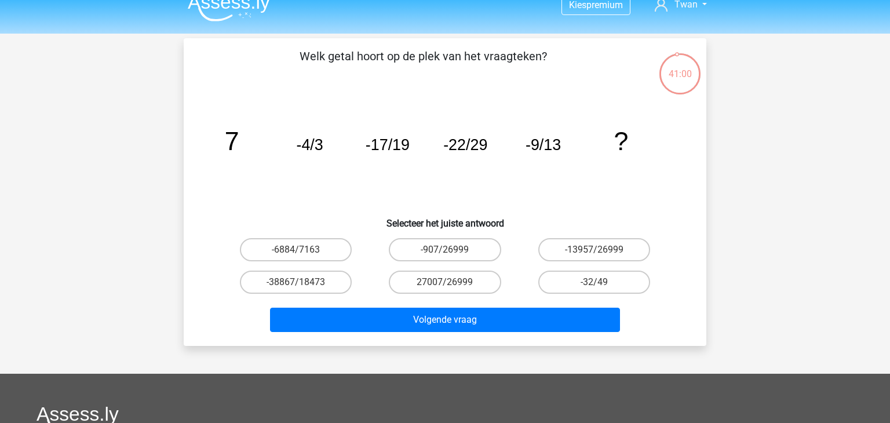
scroll to position [14, 0]
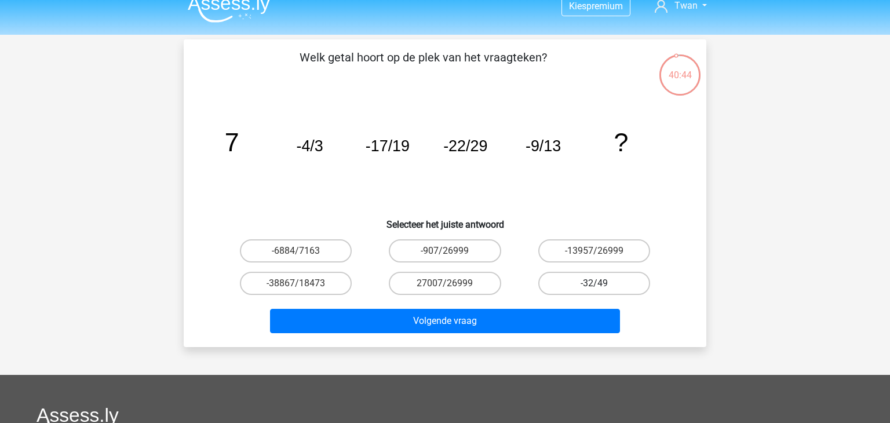
click at [553, 287] on label "-32/49" at bounding box center [595, 283] width 112 height 23
click at [594, 287] on input "-32/49" at bounding box center [598, 287] width 8 height 8
radio input "true"
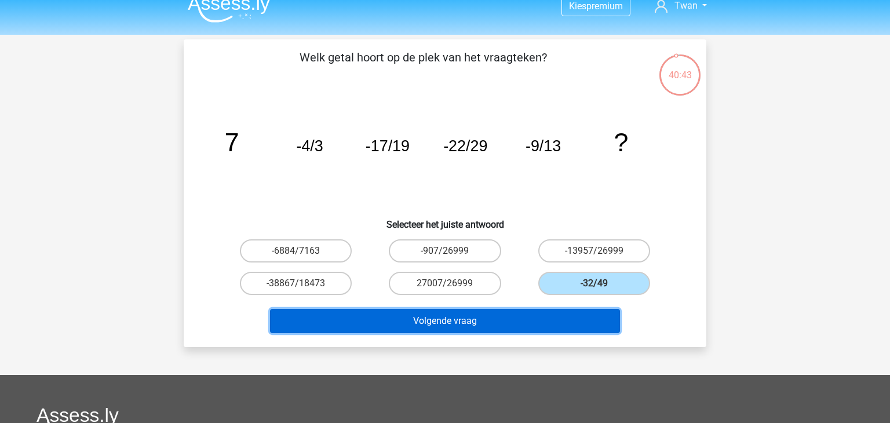
click at [536, 311] on button "Volgende vraag" at bounding box center [445, 321] width 351 height 24
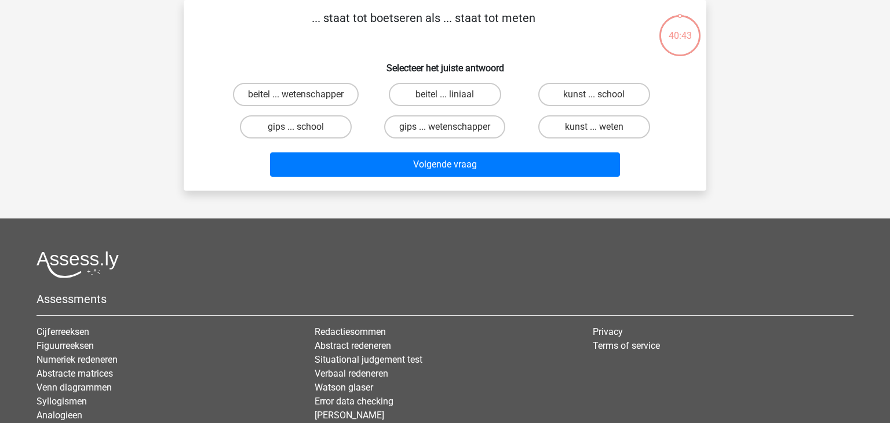
click at [536, 311] on div "Assessments Cijferreeksen Figuurreeksen Numeriek redeneren Abstracte matrices V…" at bounding box center [445, 348] width 835 height 195
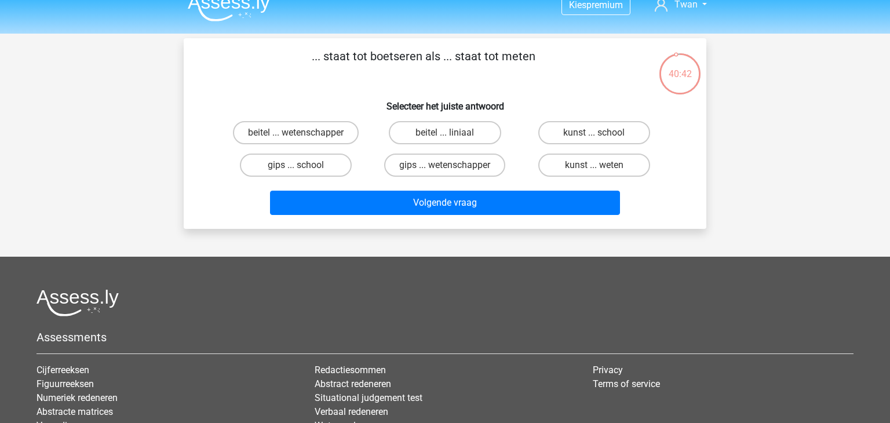
scroll to position [0, 0]
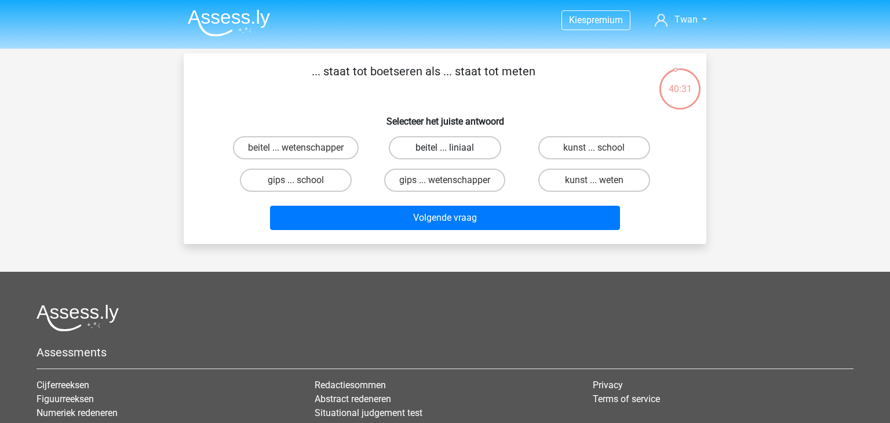
click at [449, 155] on label "beitel ... liniaal" at bounding box center [445, 147] width 112 height 23
click at [449, 155] on input "beitel ... liniaal" at bounding box center [449, 152] width 8 height 8
radio input "true"
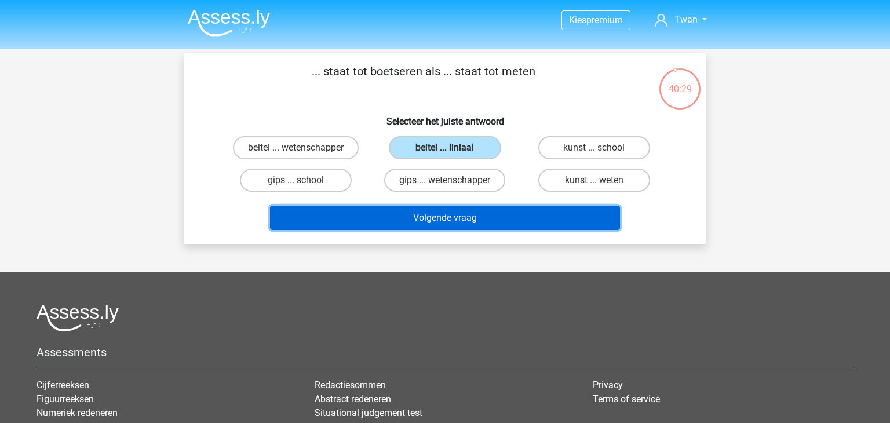
click at [436, 209] on button "Volgende vraag" at bounding box center [445, 218] width 351 height 24
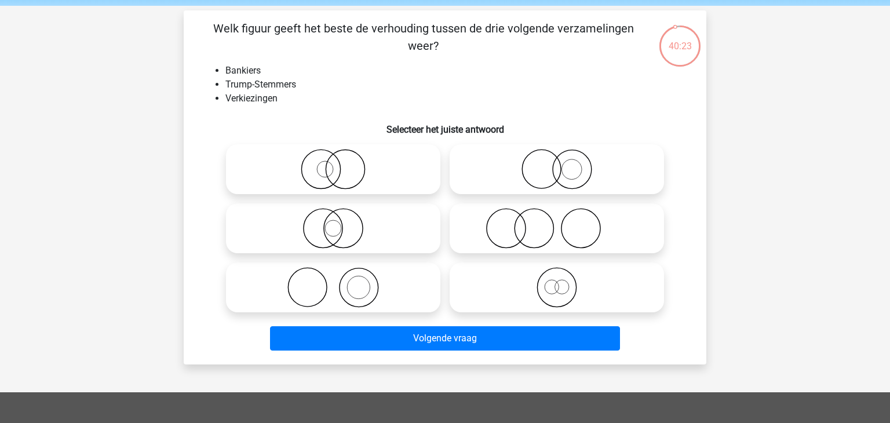
scroll to position [42, 0]
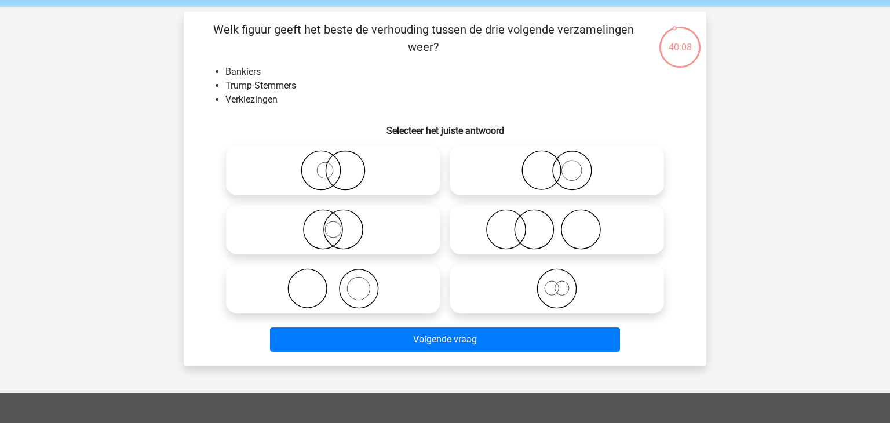
click at [384, 283] on icon at bounding box center [333, 288] width 205 height 41
click at [341, 283] on input "radio" at bounding box center [337, 279] width 8 height 8
radio input "true"
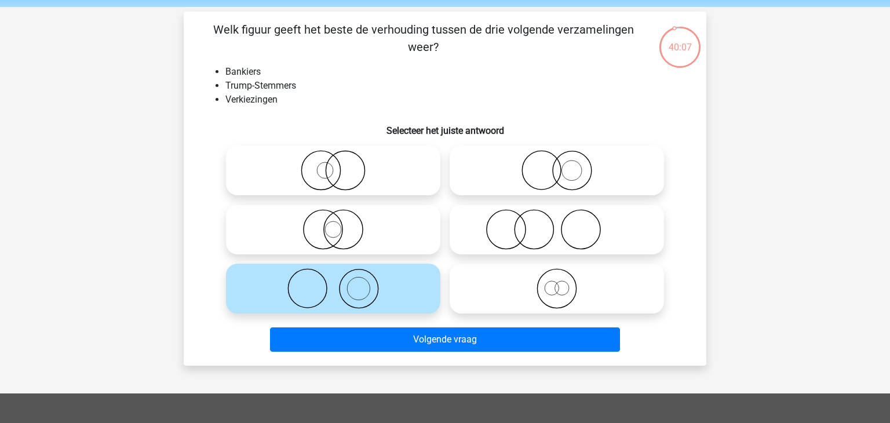
click at [384, 283] on icon at bounding box center [333, 288] width 205 height 41
click at [341, 283] on input "radio" at bounding box center [337, 279] width 8 height 8
click at [488, 185] on icon at bounding box center [556, 170] width 205 height 41
click at [557, 165] on input "radio" at bounding box center [561, 161] width 8 height 8
radio input "true"
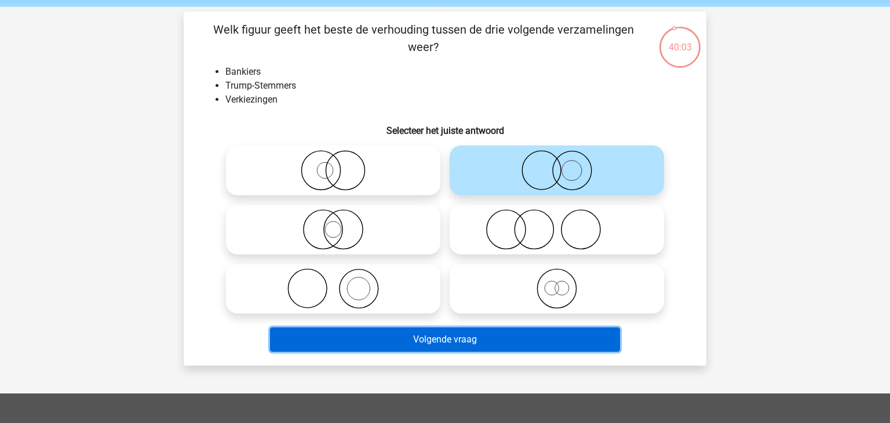
click at [496, 348] on button "Volgende vraag" at bounding box center [445, 340] width 351 height 24
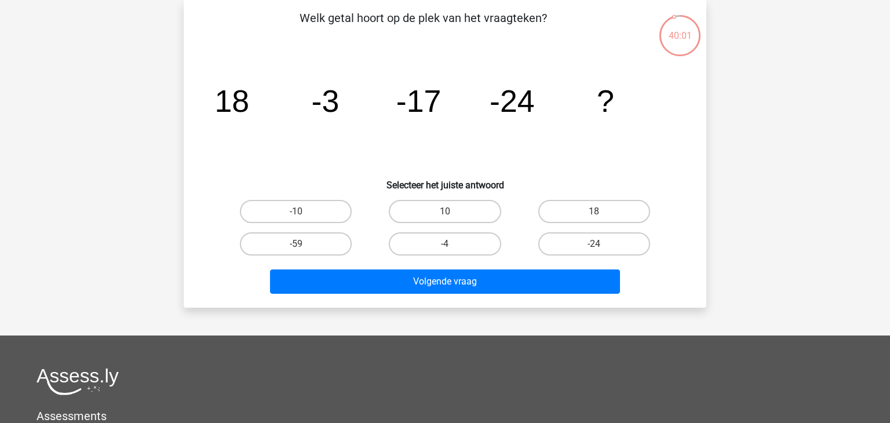
scroll to position [0, 0]
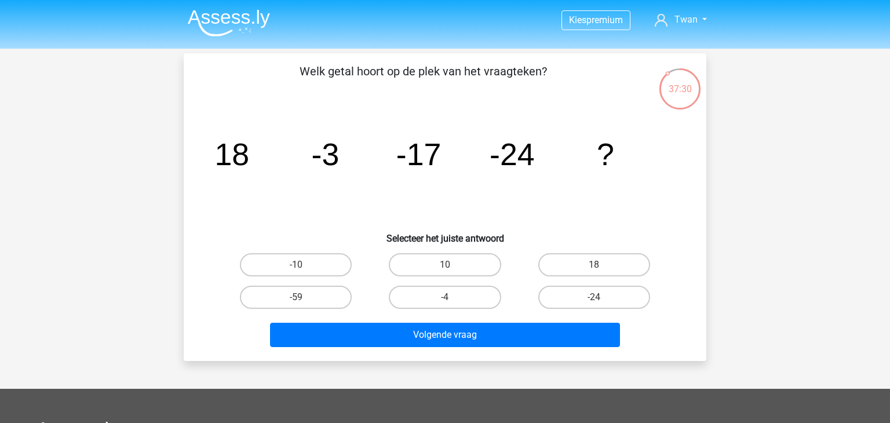
click at [610, 155] on tspan "?" at bounding box center [605, 154] width 17 height 35
click at [578, 303] on label "-24" at bounding box center [595, 297] width 112 height 23
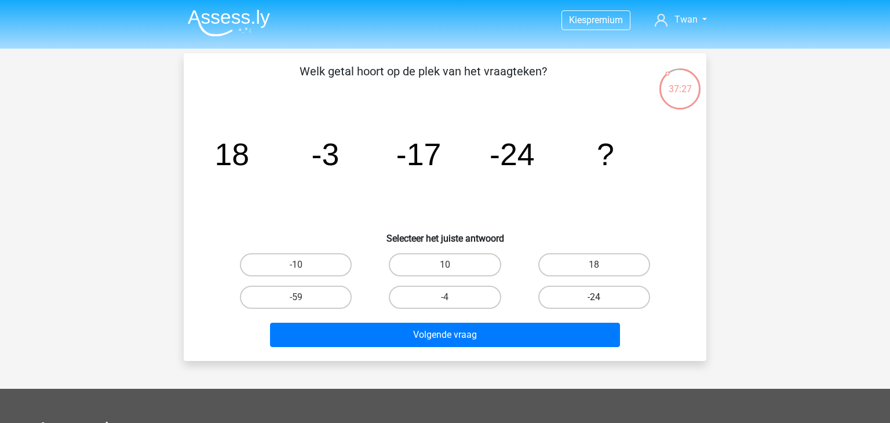
click at [594, 303] on input "-24" at bounding box center [598, 301] width 8 height 8
radio input "true"
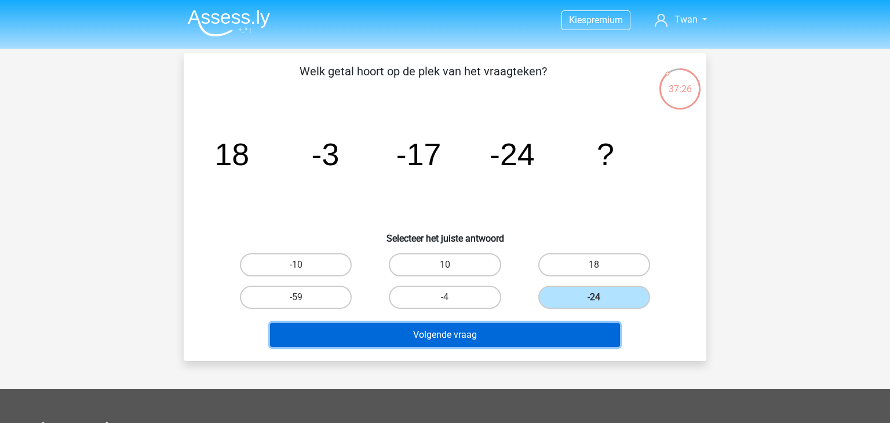
click at [563, 330] on button "Volgende vraag" at bounding box center [445, 335] width 351 height 24
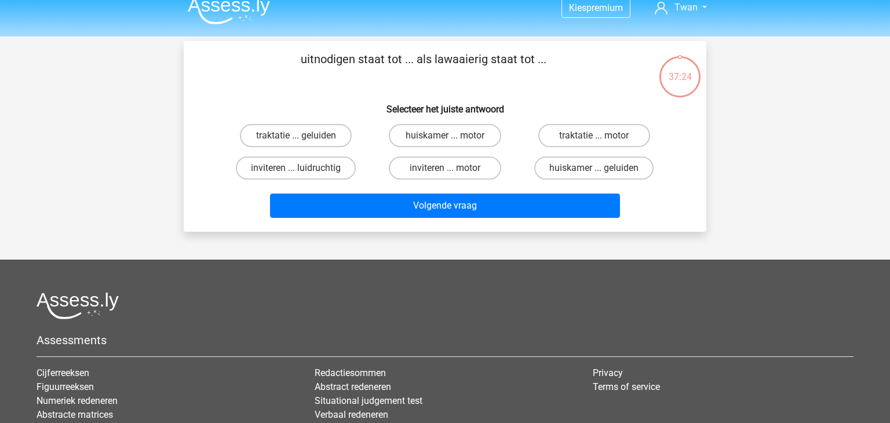
click at [532, 337] on h5 "Assessments" at bounding box center [445, 340] width 817 height 14
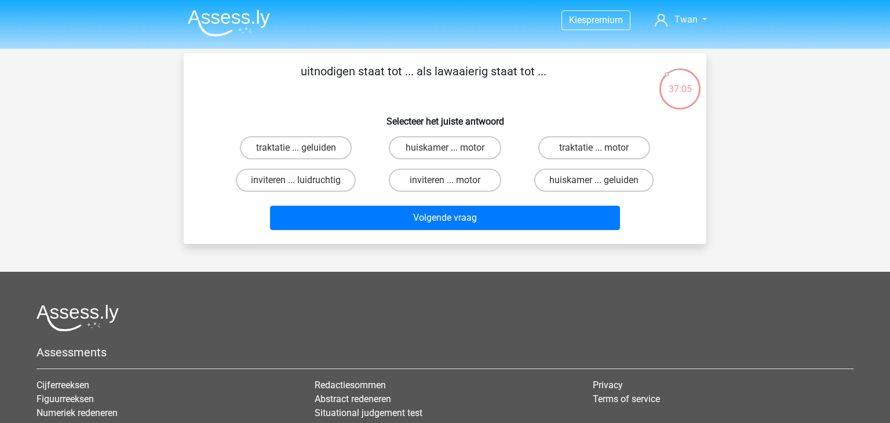
click at [536, 334] on div "Assessments Cijferreeksen Figuurreeksen Numeriek redeneren Abstracte matrices V…" at bounding box center [445, 401] width 835 height 195
click at [332, 184] on label "inviteren ... luidruchtig" at bounding box center [296, 180] width 120 height 23
click at [304, 184] on input "inviteren ... luidruchtig" at bounding box center [300, 184] width 8 height 8
radio input "true"
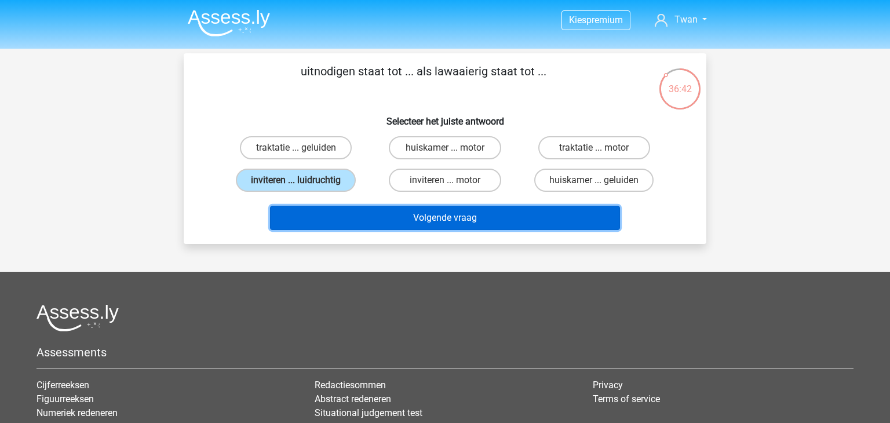
click at [339, 216] on button "Volgende vraag" at bounding box center [445, 218] width 351 height 24
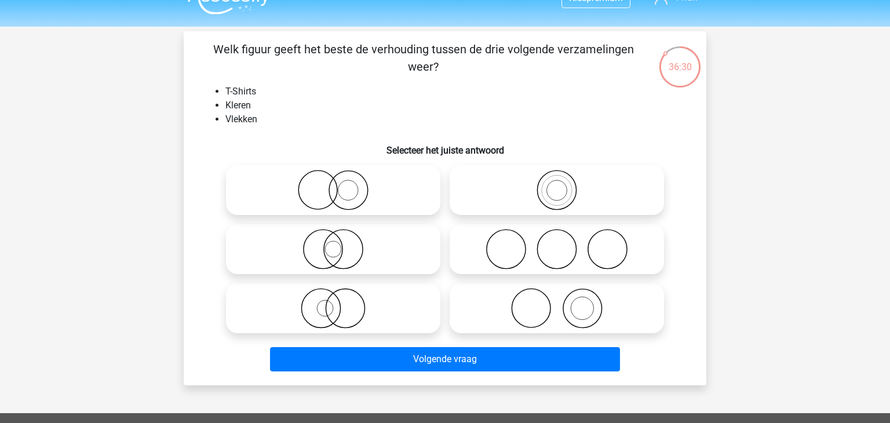
scroll to position [21, 0]
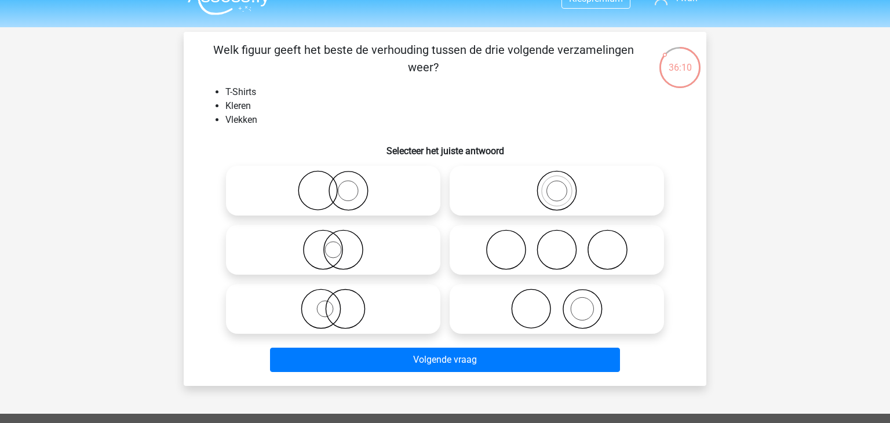
click at [503, 299] on icon at bounding box center [556, 309] width 205 height 41
click at [557, 299] on input "radio" at bounding box center [561, 300] width 8 height 8
radio input "true"
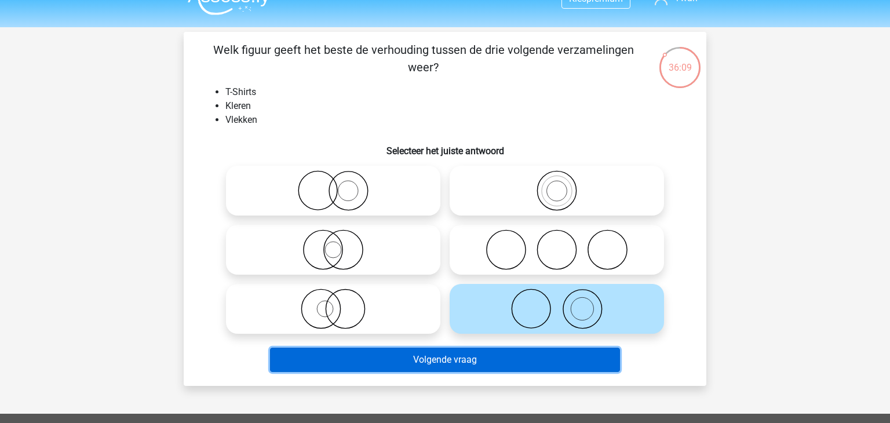
click at [487, 352] on button "Volgende vraag" at bounding box center [445, 360] width 351 height 24
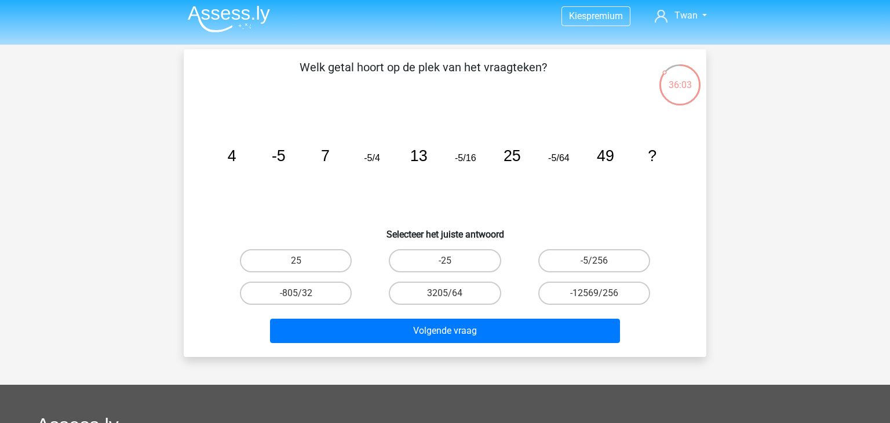
scroll to position [2, 0]
